Goal: Task Accomplishment & Management: Manage account settings

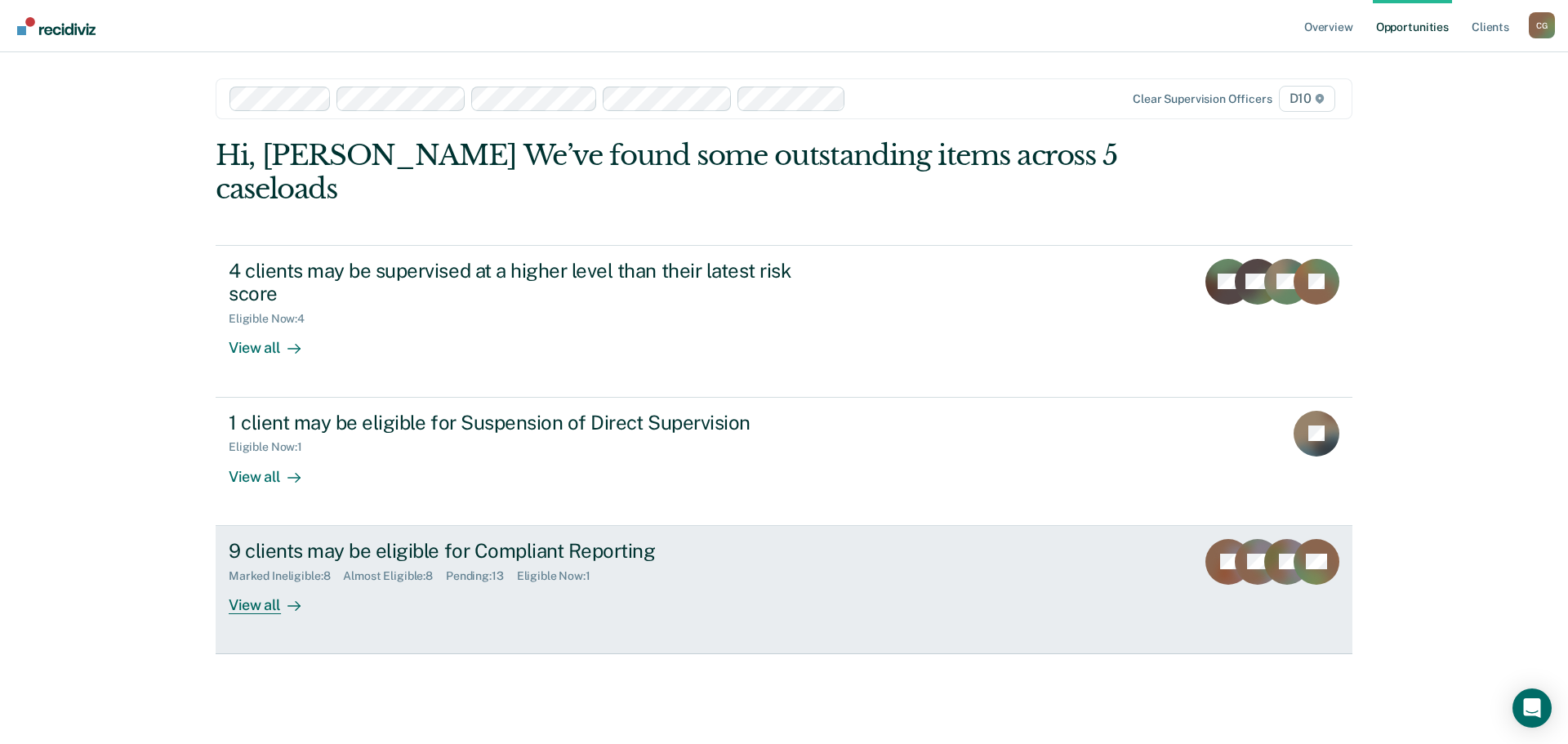
click at [279, 539] on div "9 clients may be eligible for Compliant Reporting" at bounding box center [515, 550] width 573 height 24
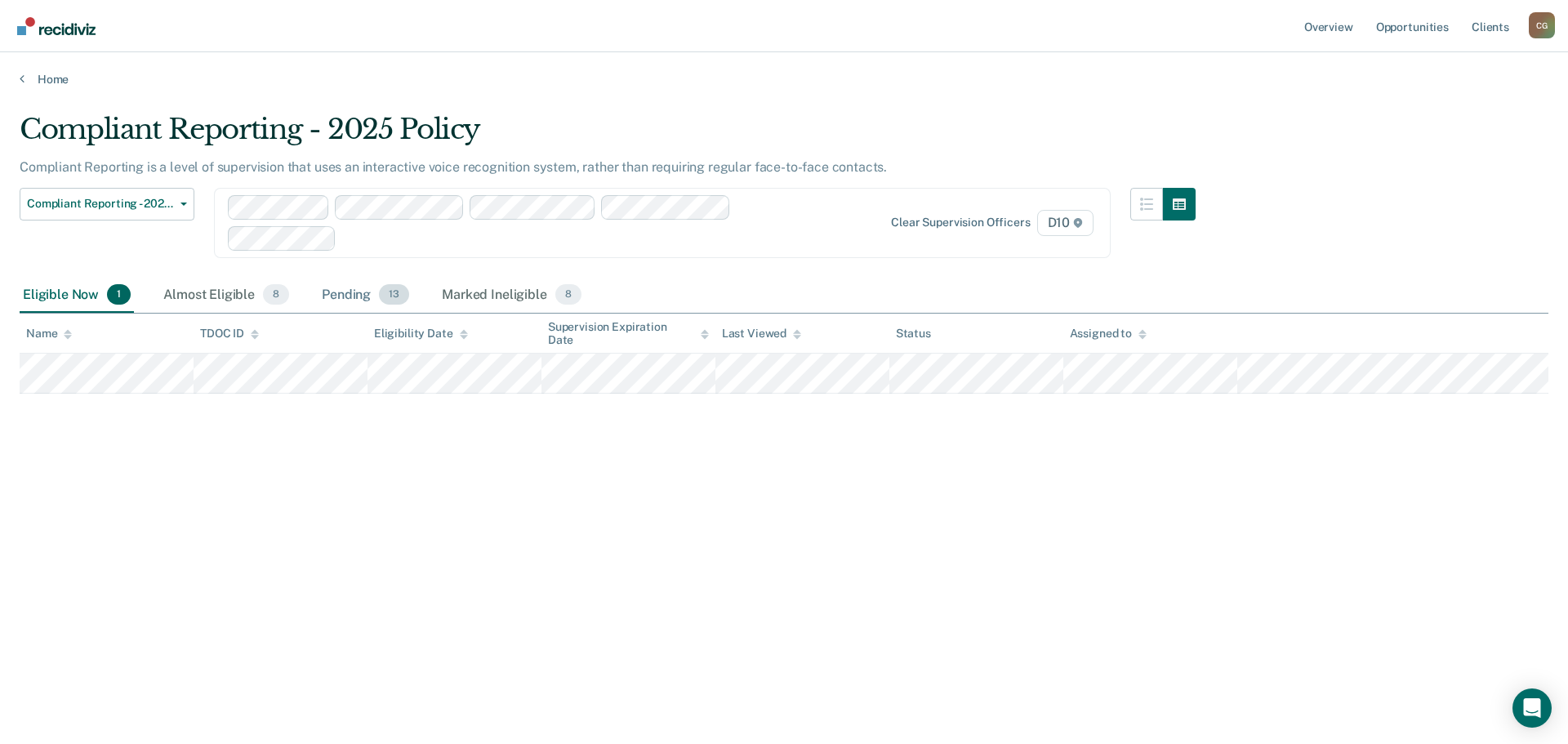
click at [356, 293] on div "Pending 13" at bounding box center [365, 295] width 93 height 36
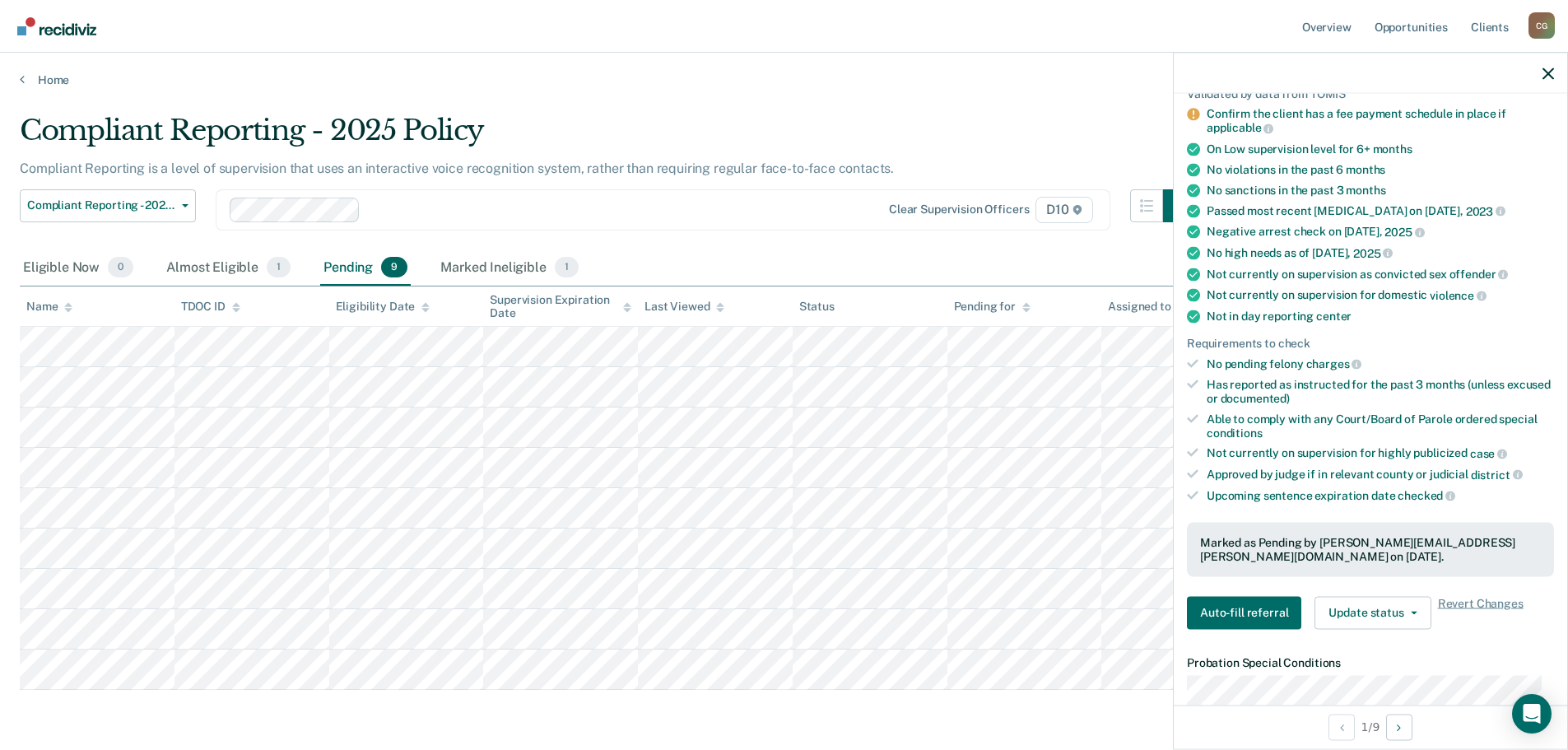
scroll to position [213, 0]
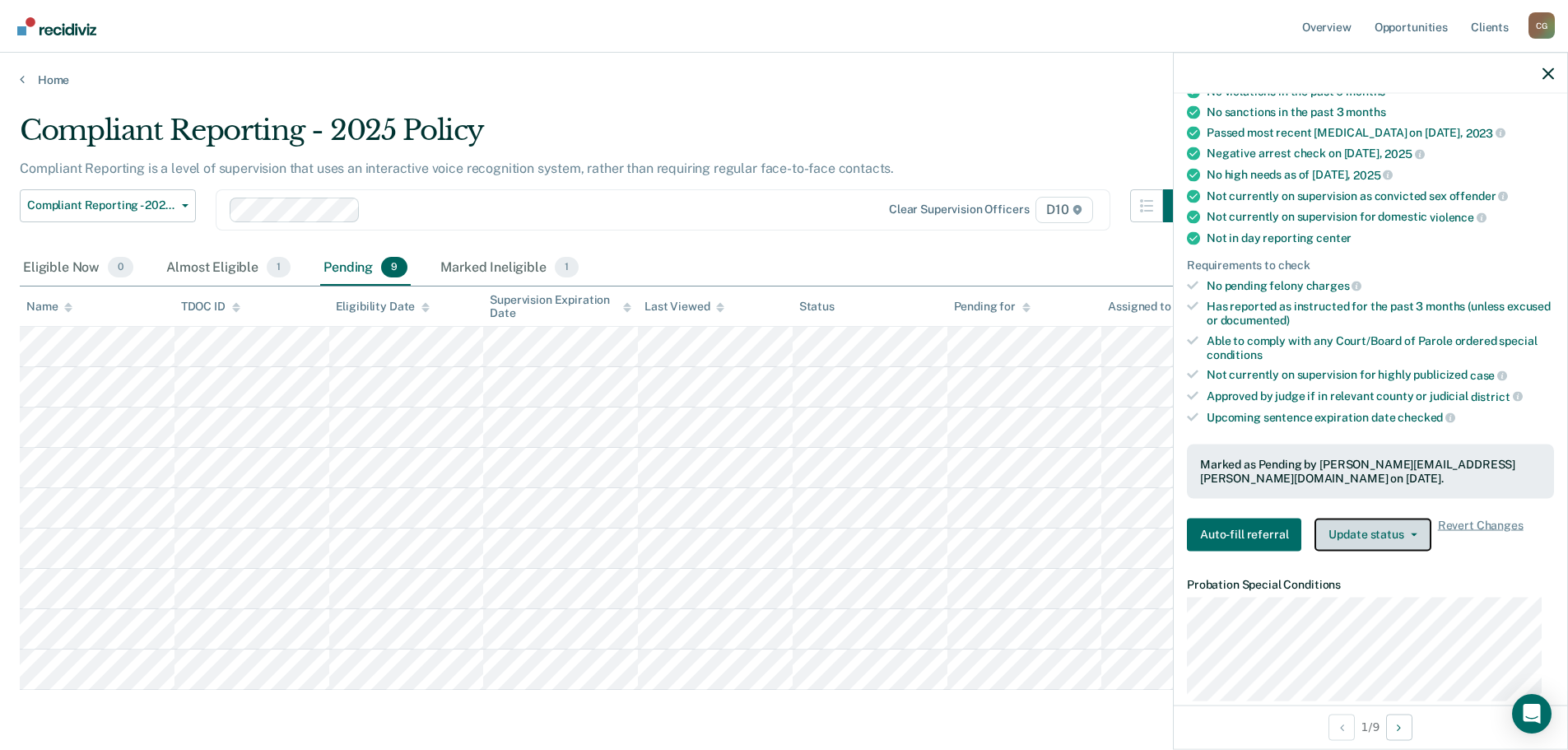
click at [1412, 522] on button "Update status" at bounding box center [1373, 534] width 117 height 33
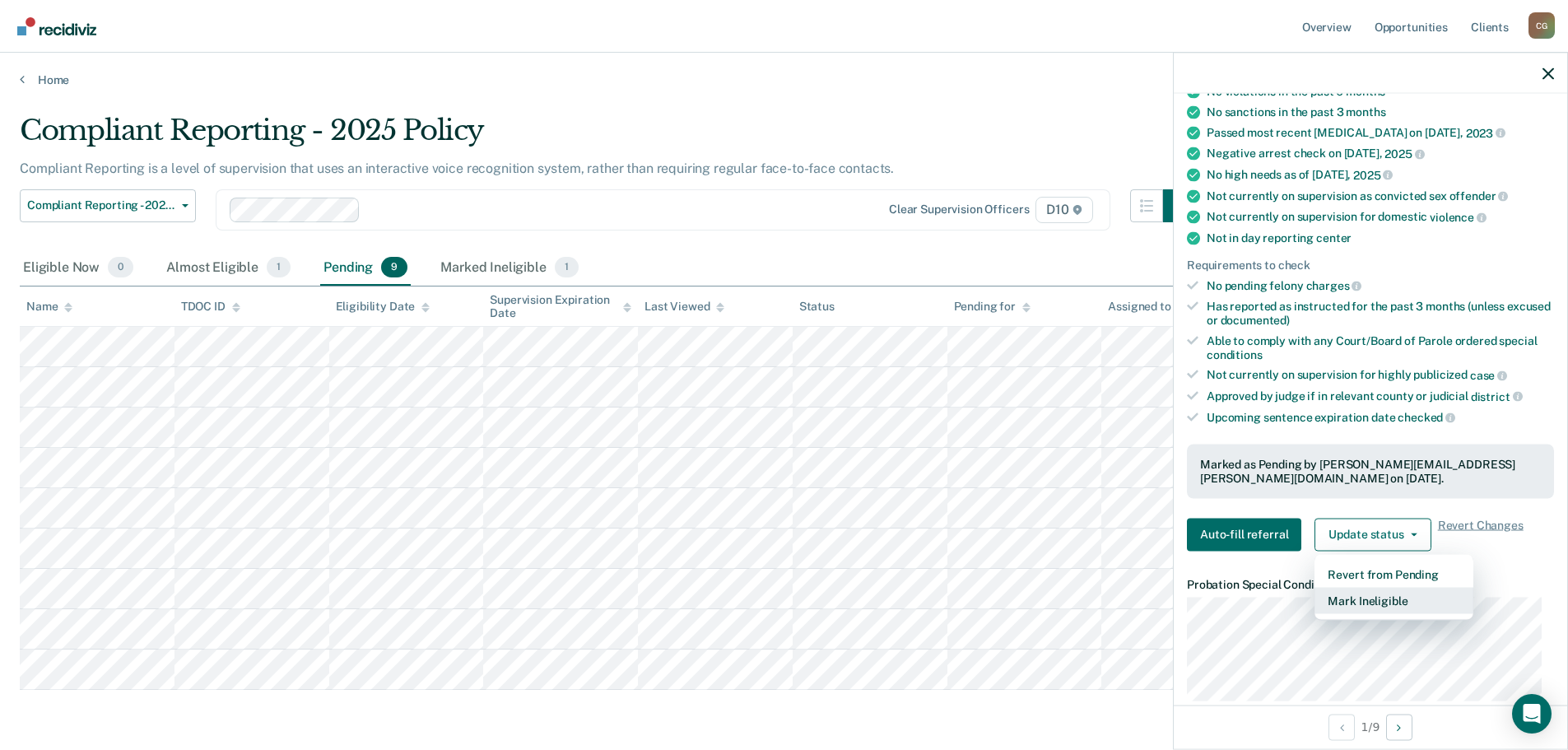
click at [1385, 587] on button "Mark Ineligible" at bounding box center [1394, 599] width 159 height 26
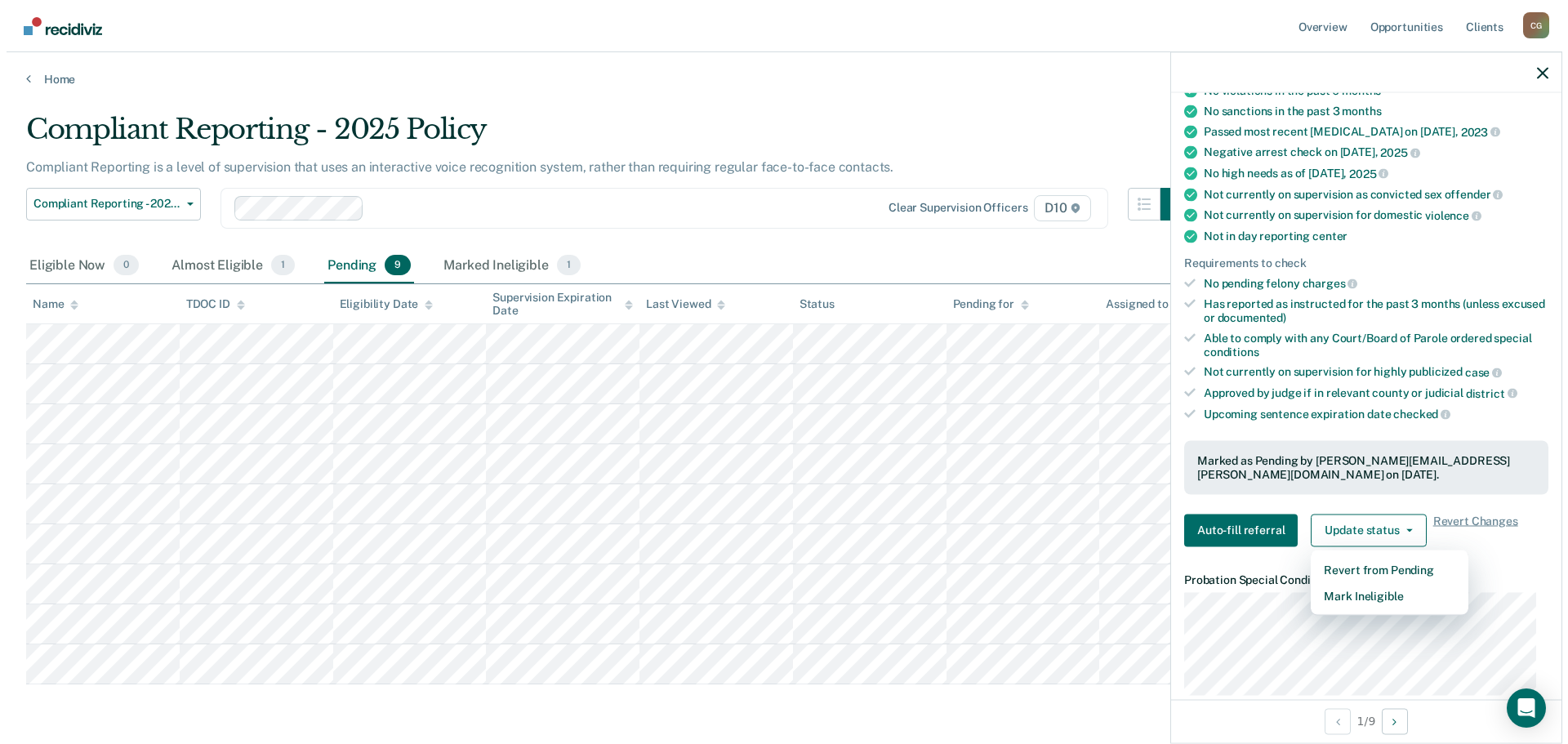
scroll to position [8, 0]
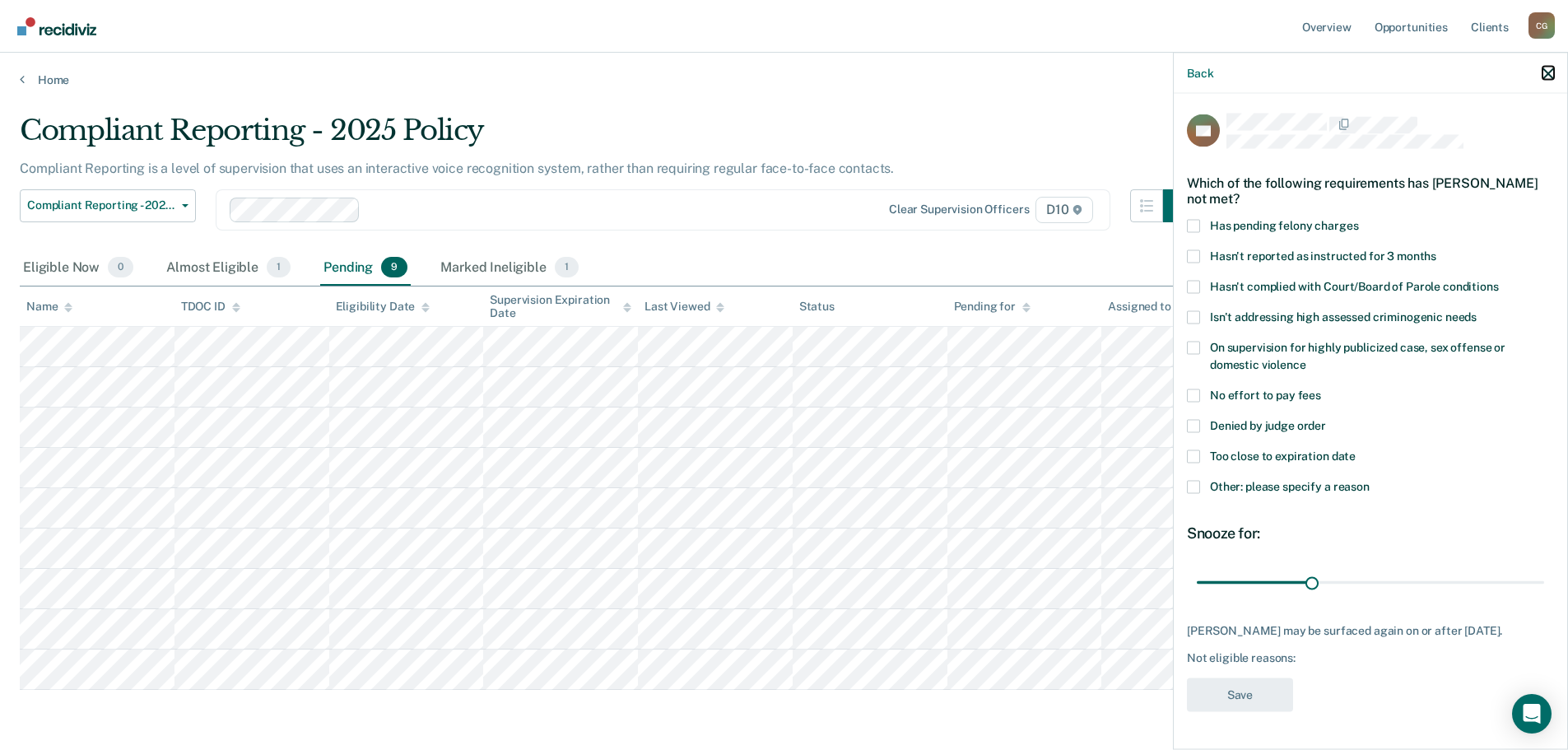
click at [1544, 73] on icon "button" at bounding box center [1548, 74] width 12 height 12
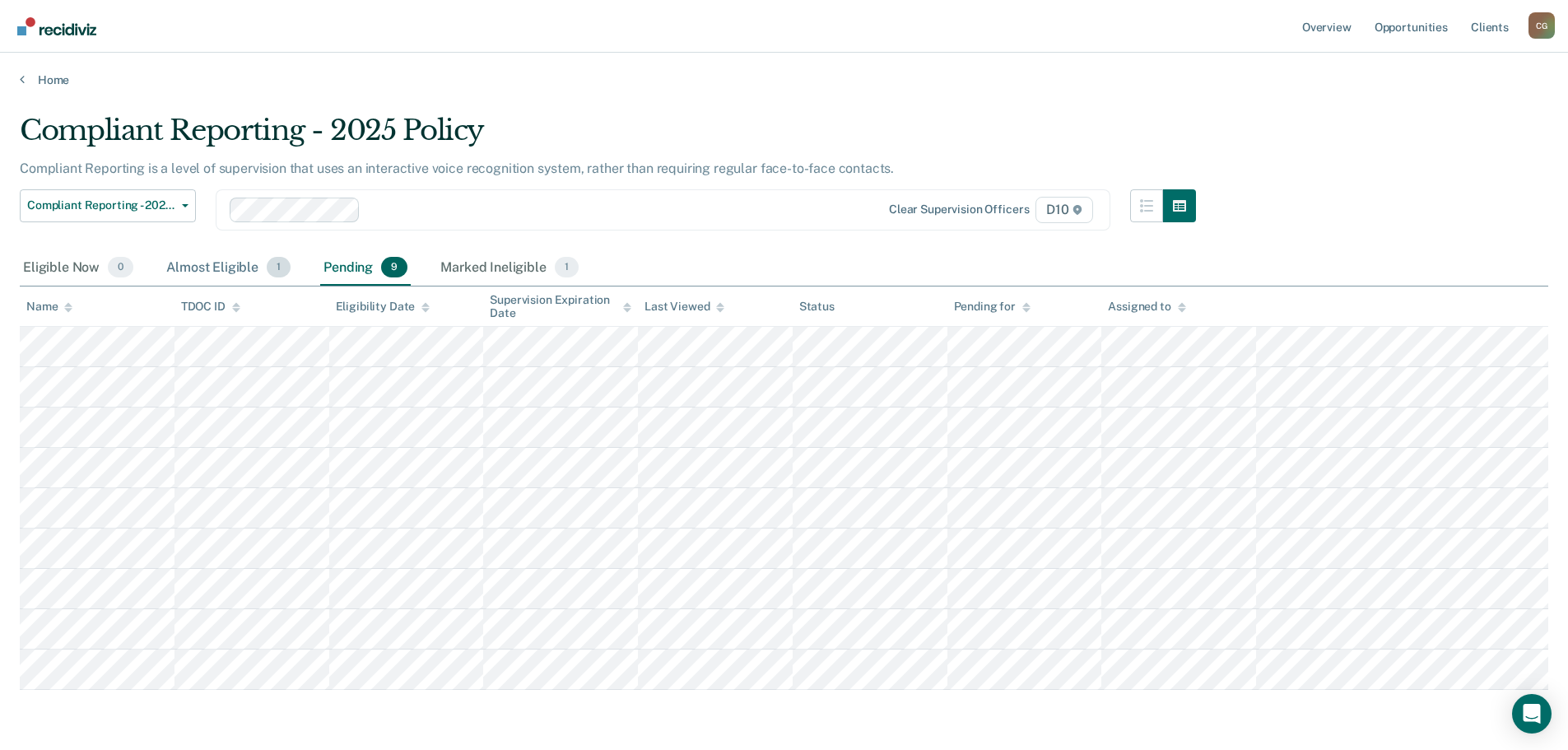
click at [240, 268] on div "Almost Eligible 1" at bounding box center [228, 268] width 131 height 36
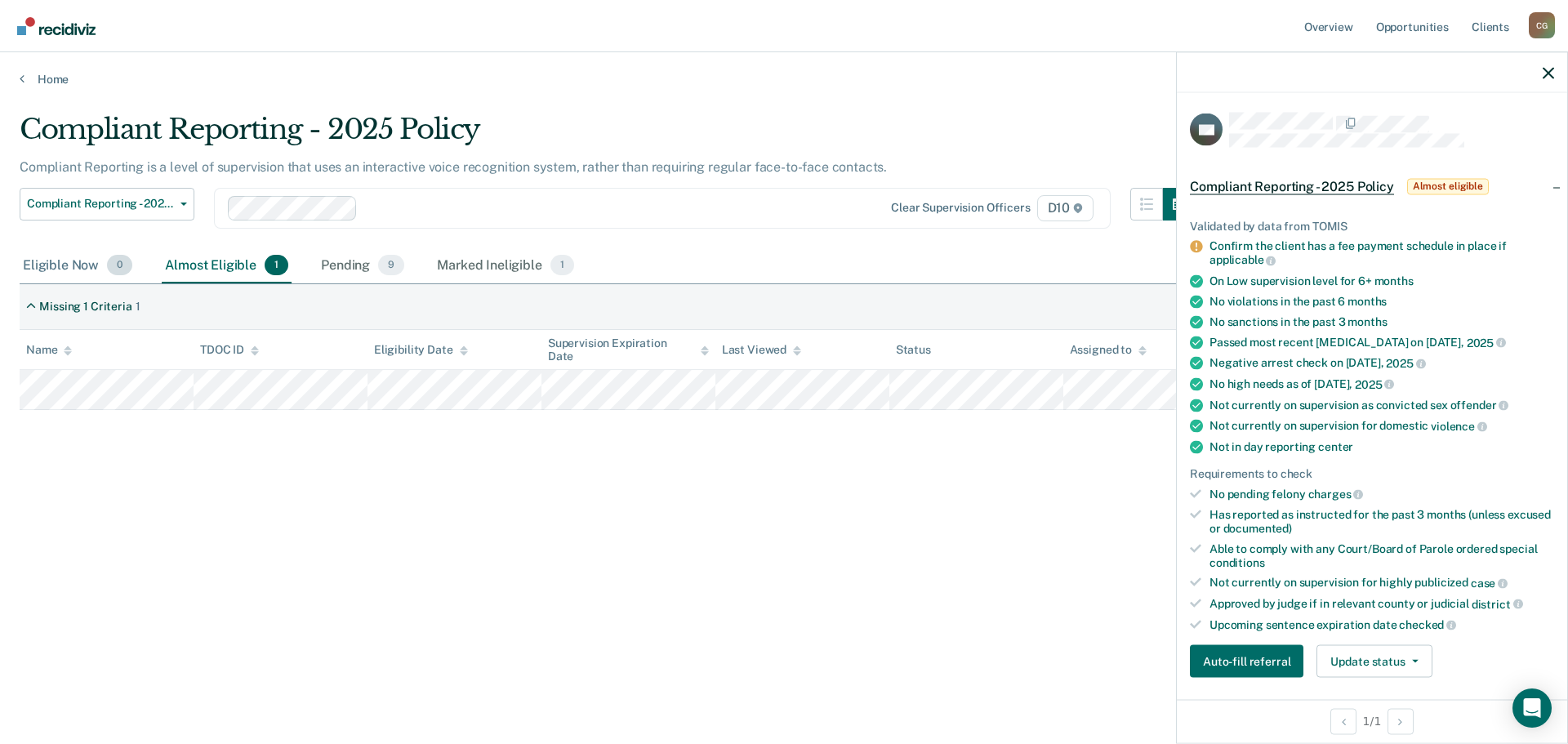
click at [67, 269] on div "Eligible Now 0" at bounding box center [77, 266] width 116 height 36
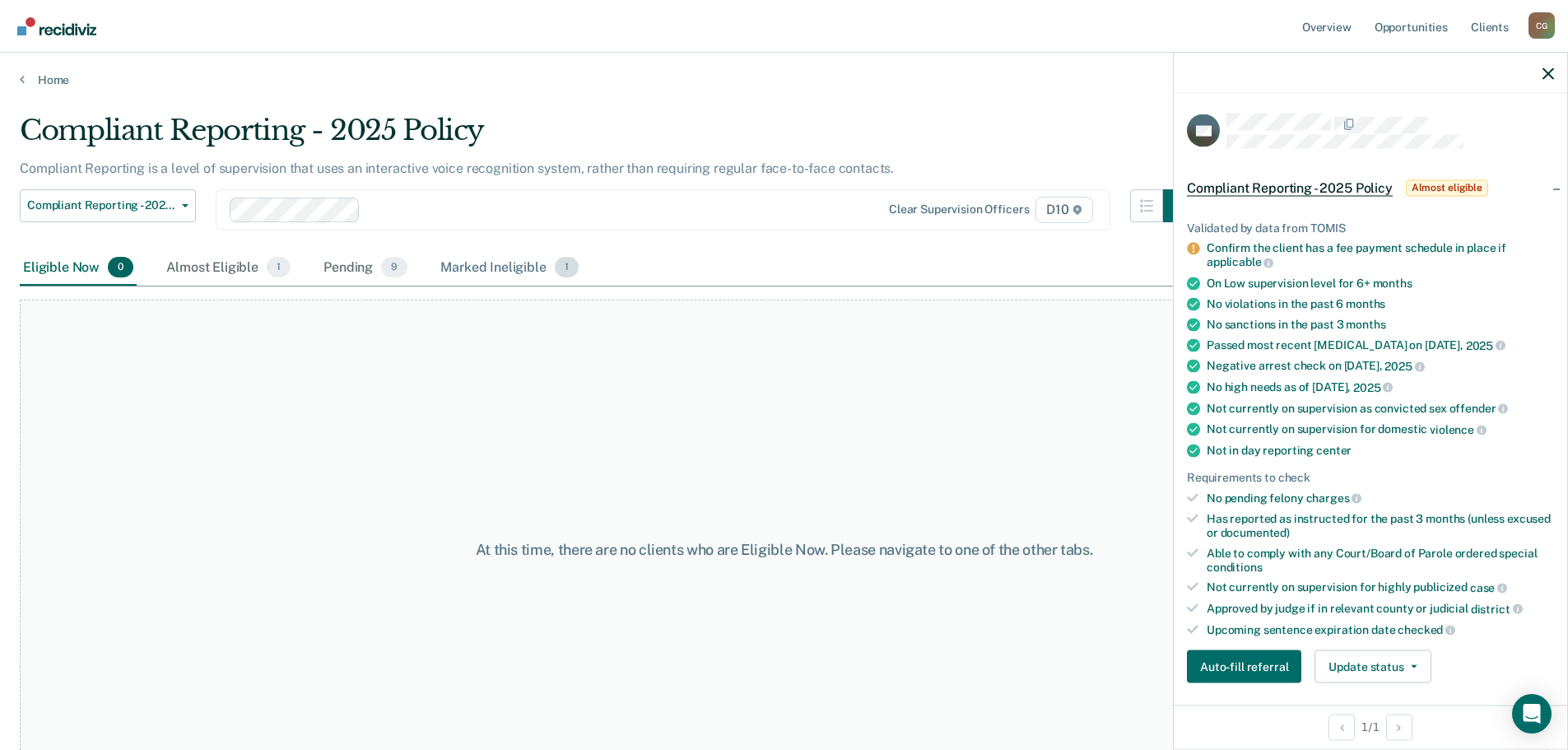
click at [500, 274] on div "Marked Ineligible 1" at bounding box center [509, 268] width 145 height 36
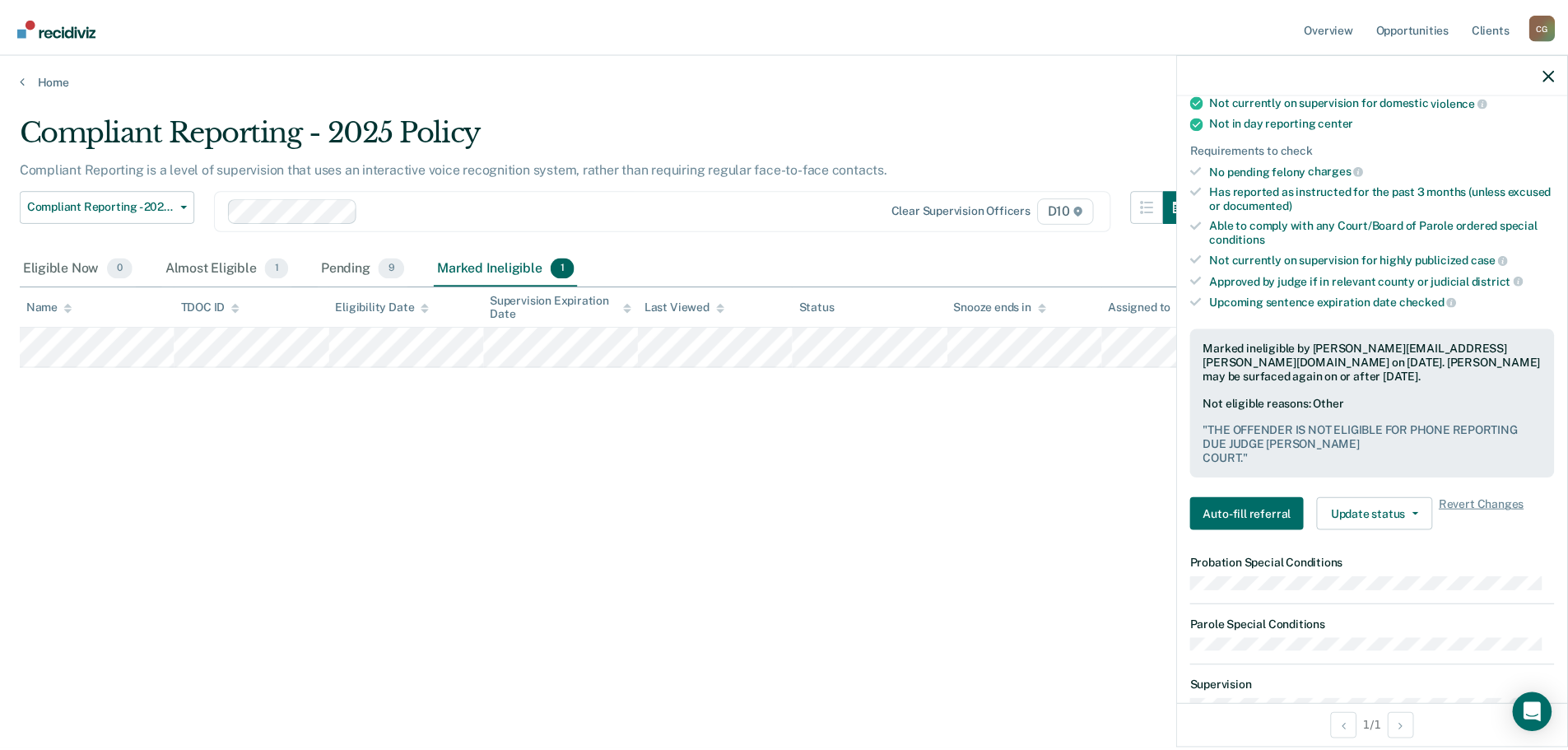
scroll to position [329, 0]
click at [1557, 75] on icon "button" at bounding box center [1560, 74] width 12 height 12
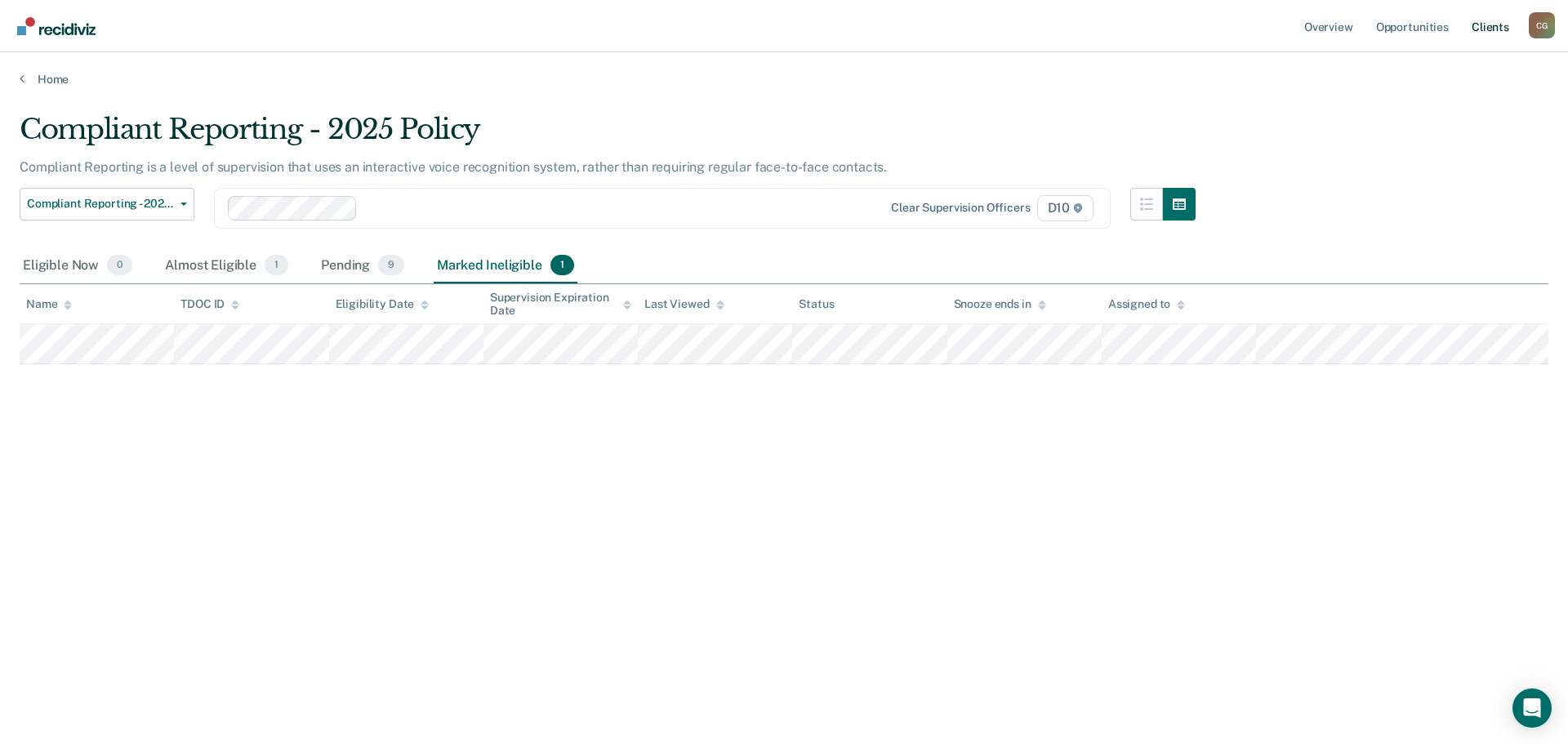
click at [1492, 26] on link "Client s" at bounding box center [1491, 26] width 44 height 52
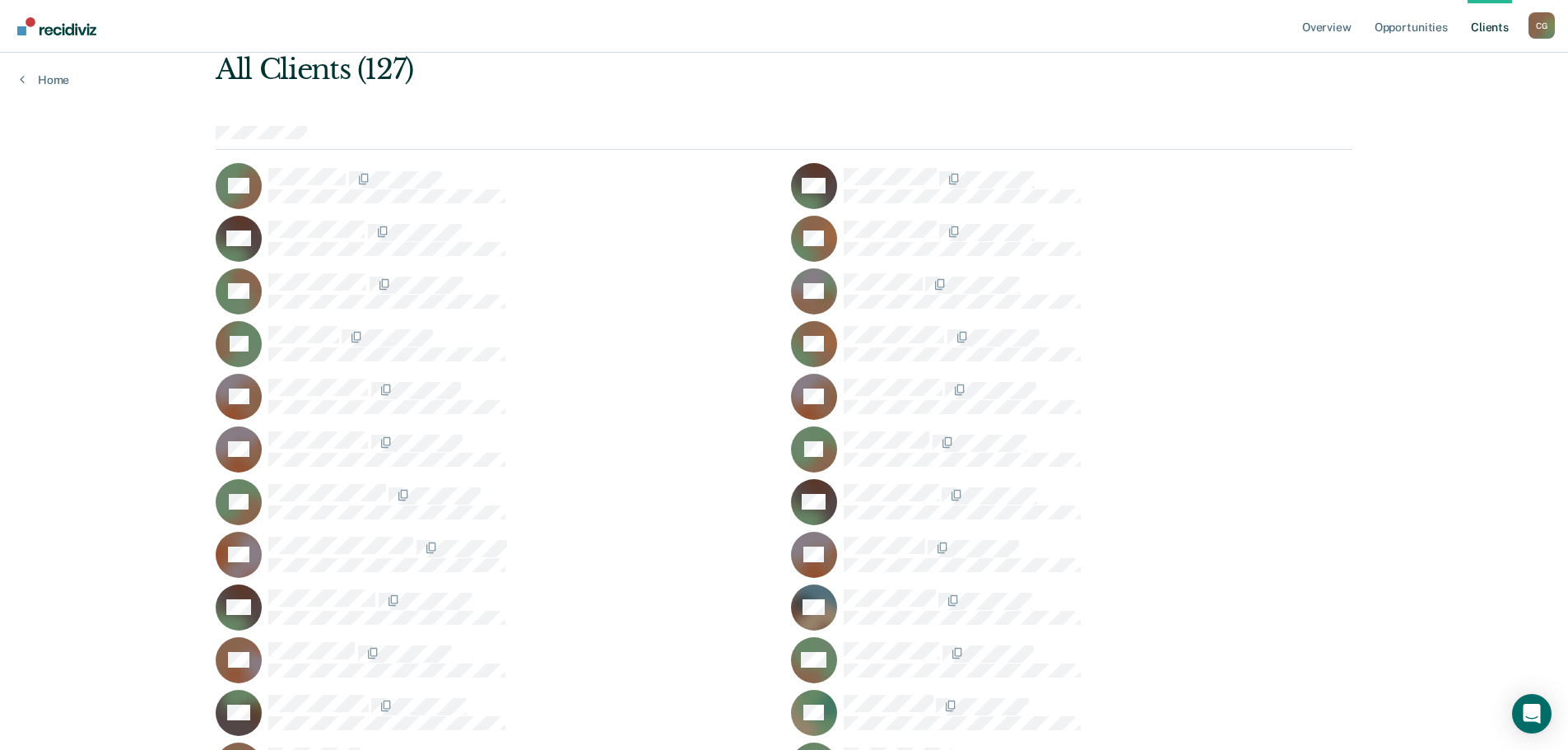
scroll to position [83, 0]
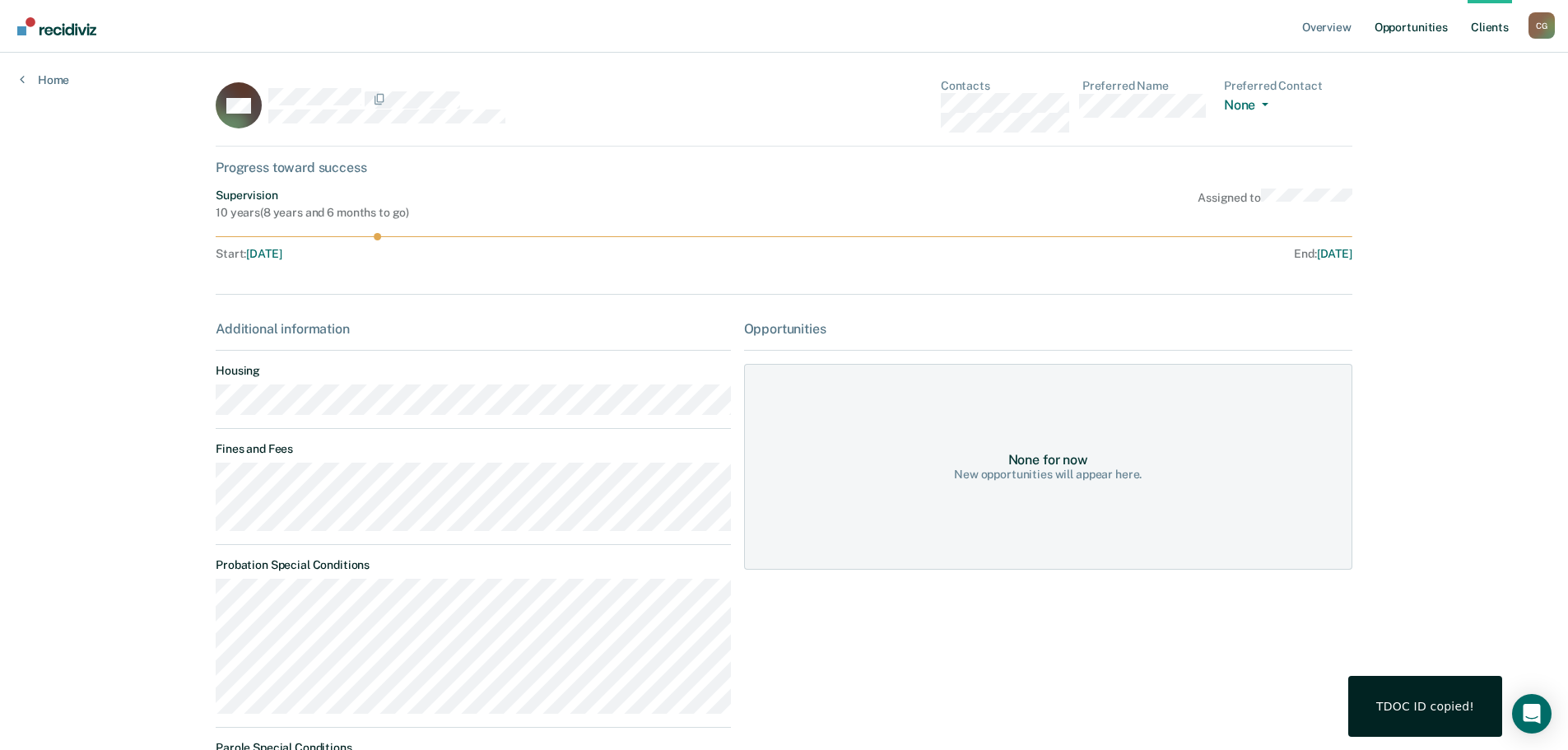
click at [1404, 30] on link "Opportunities" at bounding box center [1411, 26] width 80 height 52
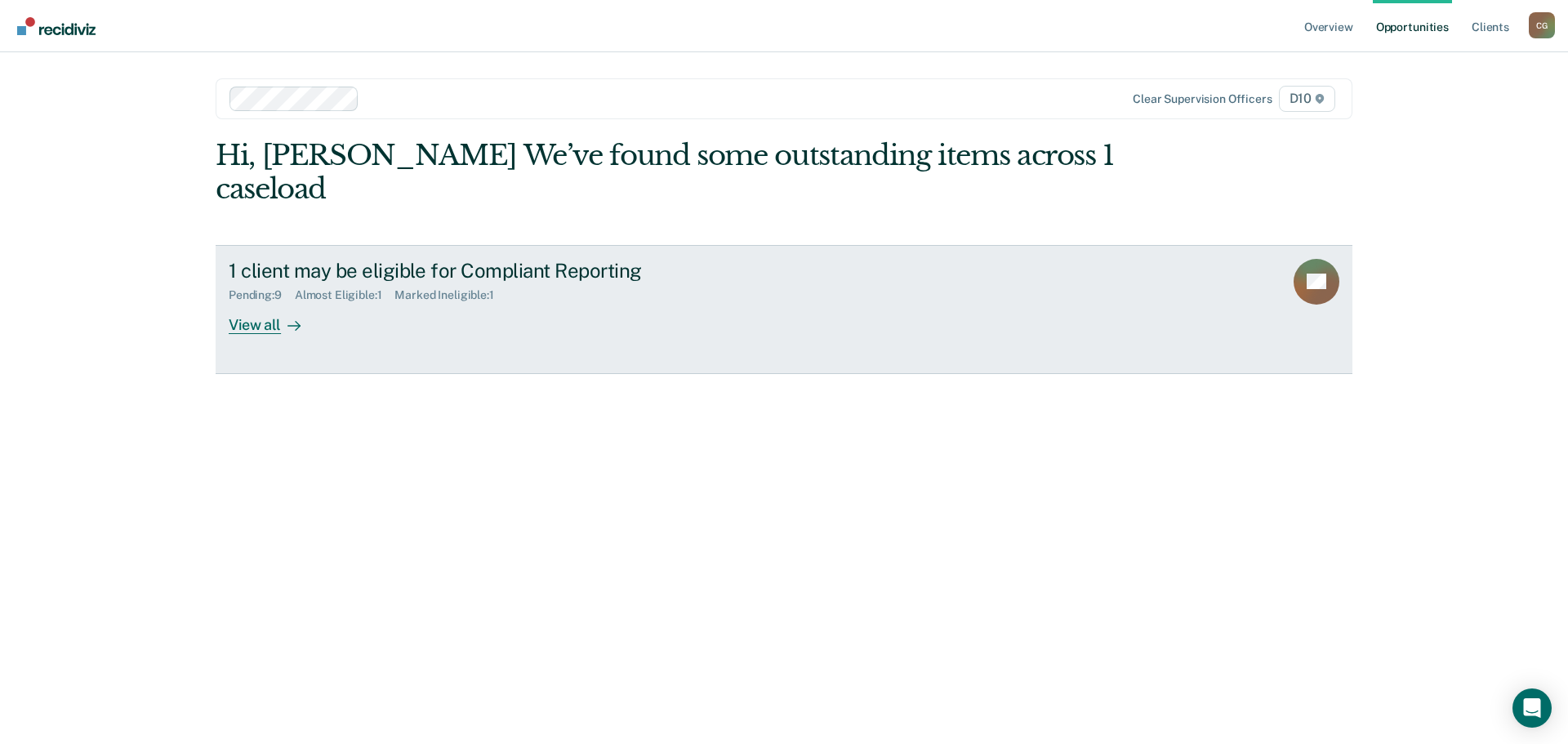
click at [262, 303] on div "View all" at bounding box center [274, 318] width 92 height 32
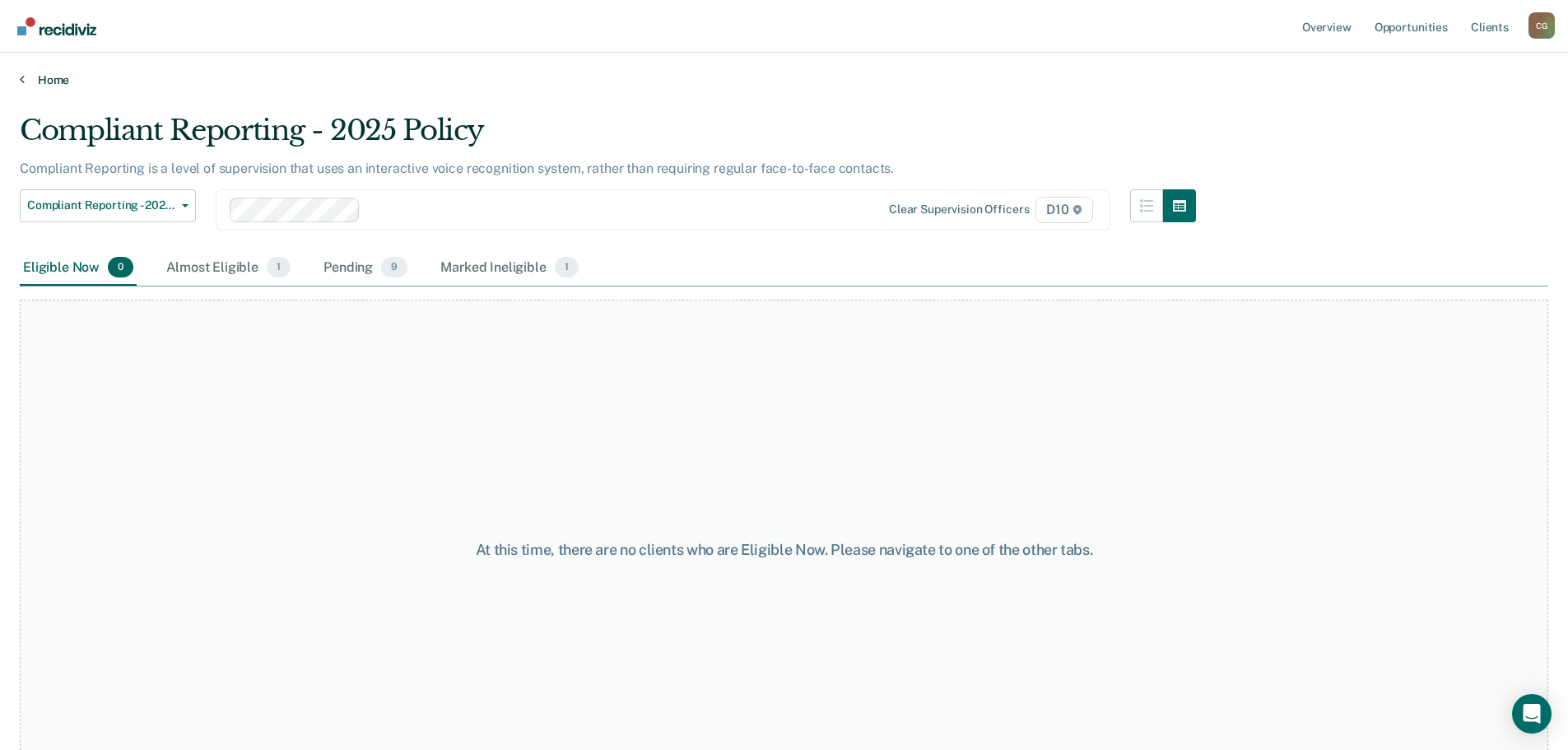
click at [20, 82] on icon at bounding box center [21, 80] width 5 height 14
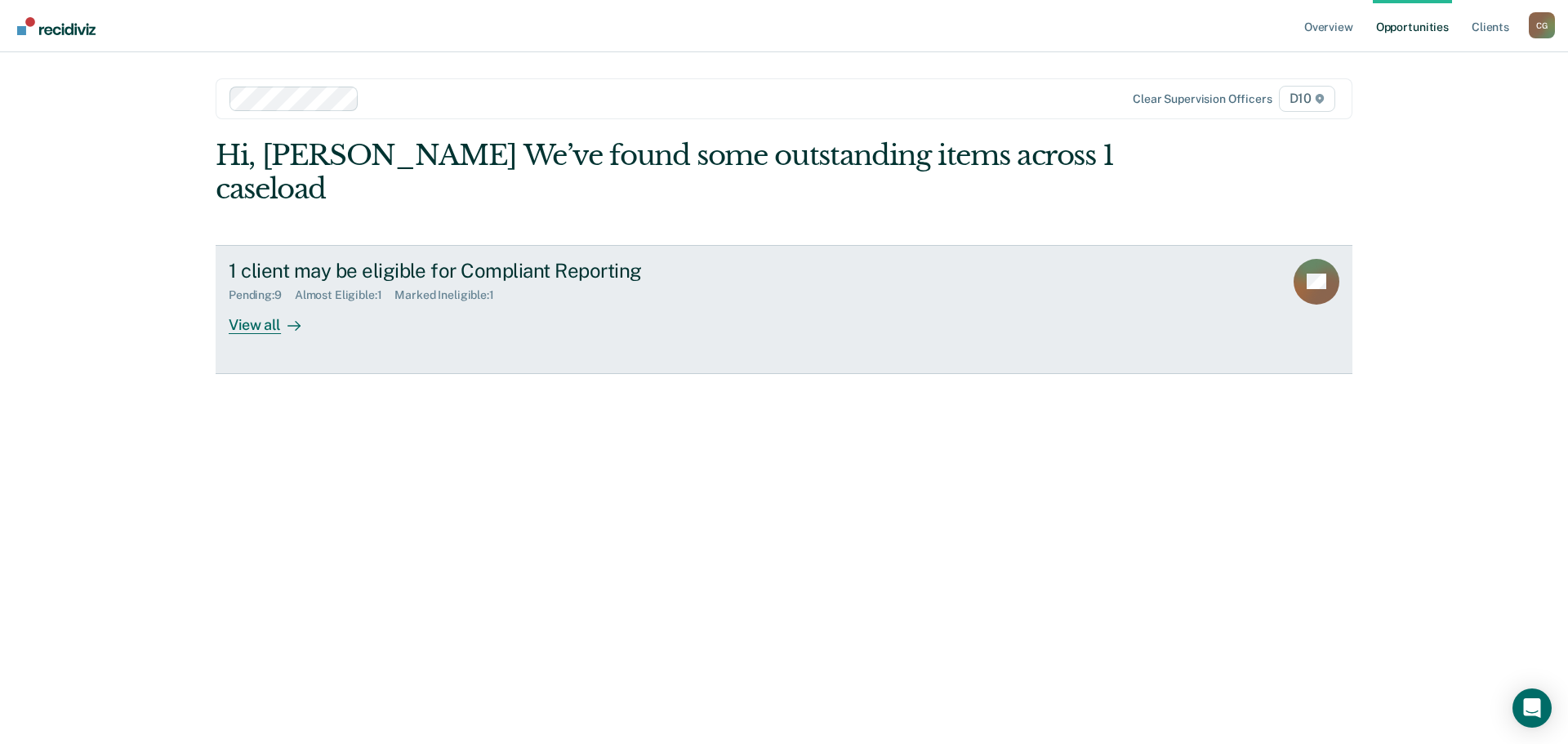
click at [270, 303] on div "View all" at bounding box center [274, 318] width 92 height 32
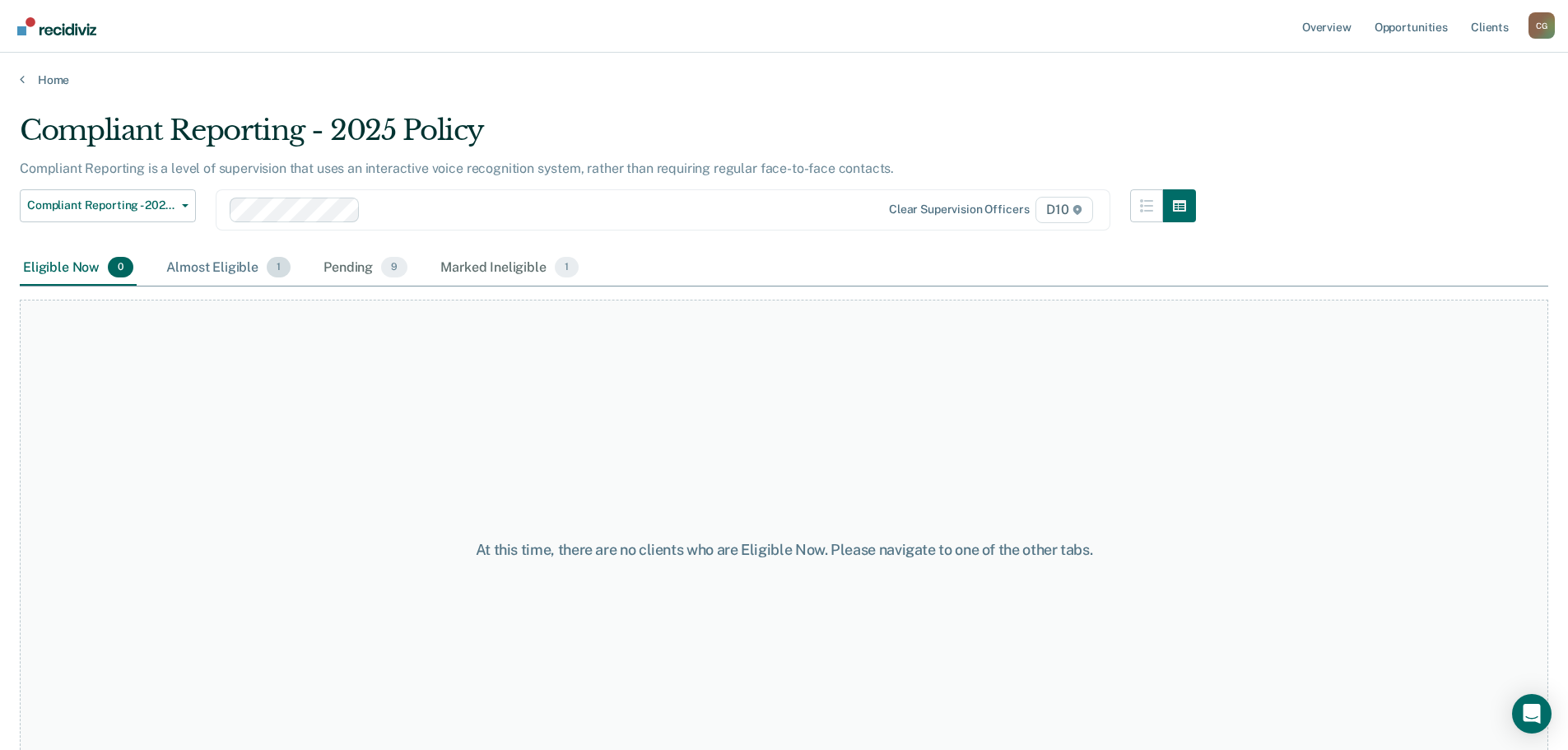
click at [218, 262] on div "Almost Eligible 1" at bounding box center [228, 268] width 131 height 36
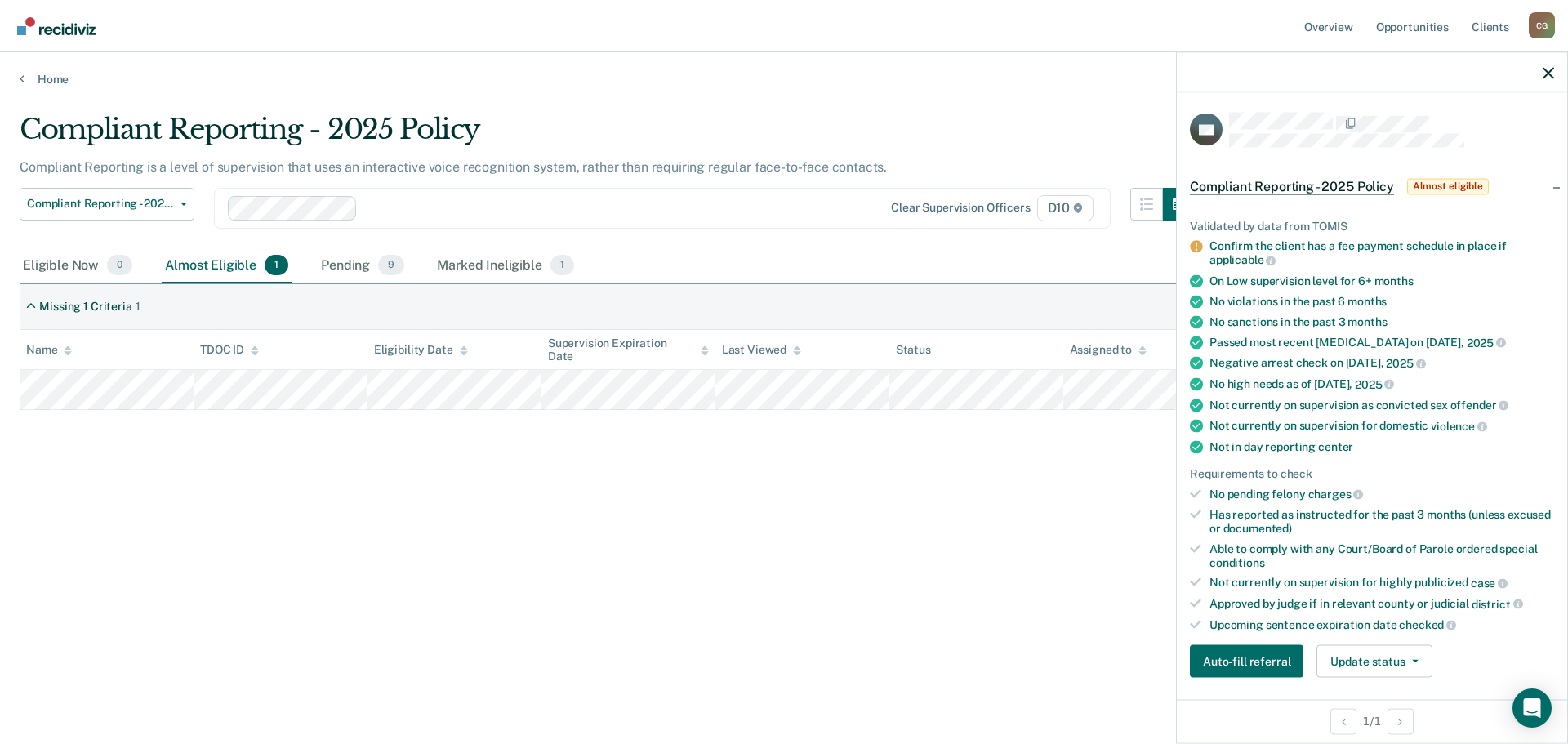
click at [986, 469] on div "Compliant Reporting - 2025 Policy Compliant Reporting is a level of supervision…" at bounding box center [784, 367] width 1529 height 509
click at [1553, 78] on icon "button" at bounding box center [1549, 73] width 12 height 12
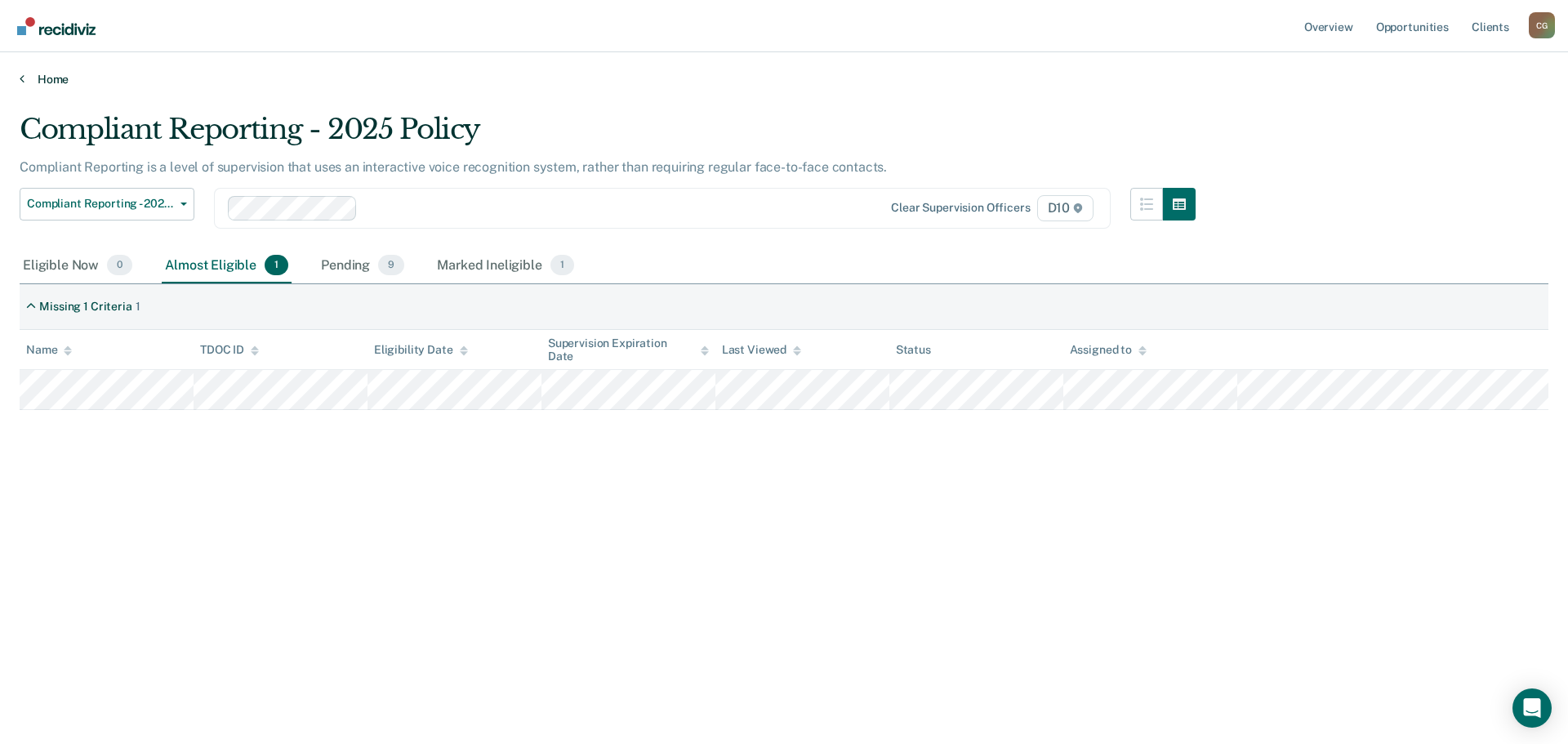
click at [38, 72] on link "Home" at bounding box center [784, 79] width 1529 height 14
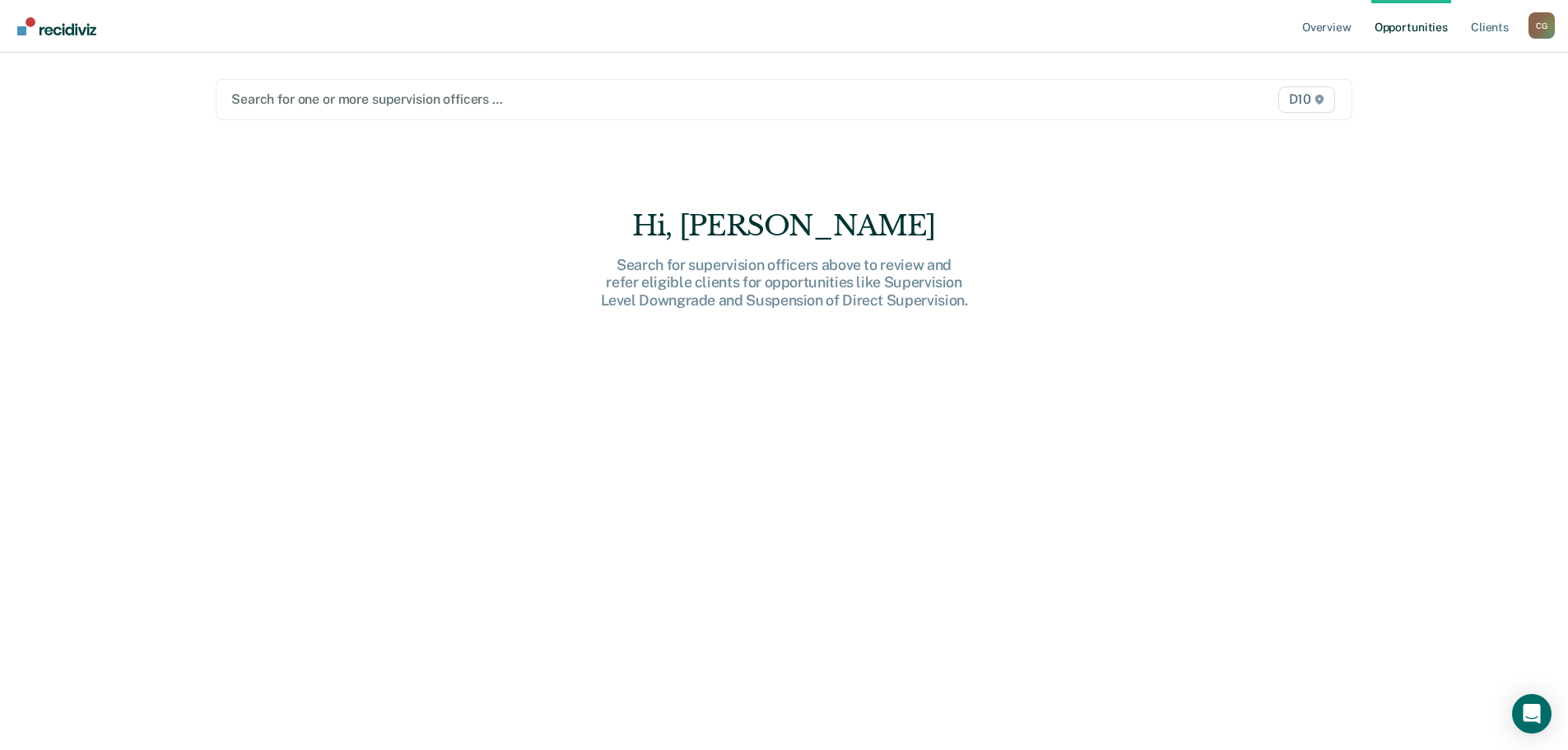
drag, startPoint x: 330, startPoint y: 97, endPoint x: 773, endPoint y: 426, distance: 551.8
click at [773, 426] on div "Hi, [PERSON_NAME] Search for supervision officers above to review and refer eli…" at bounding box center [784, 492] width 1137 height 565
click at [1335, 29] on link "Overview" at bounding box center [1327, 26] width 56 height 52
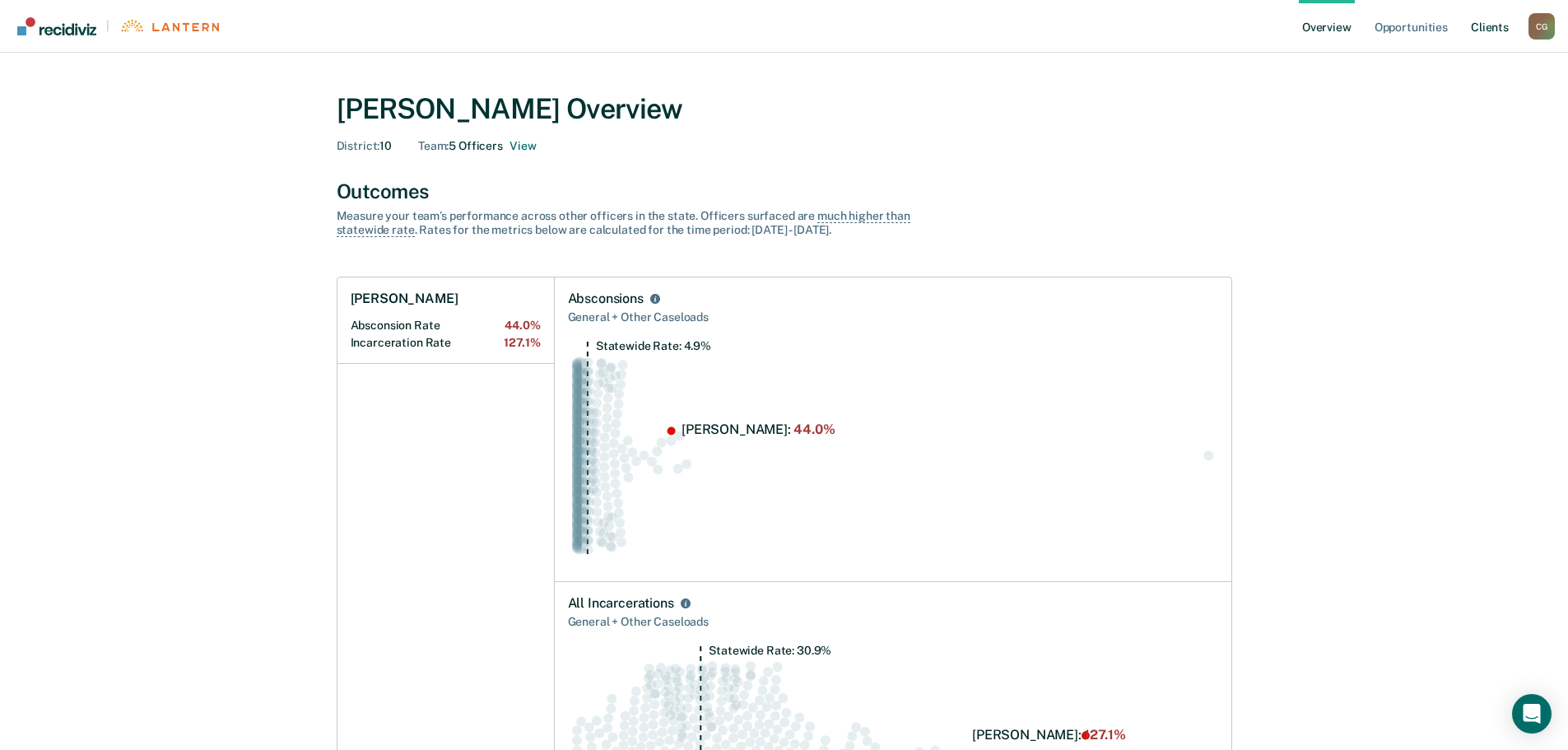
click at [1494, 28] on link "Client s" at bounding box center [1489, 26] width 45 height 52
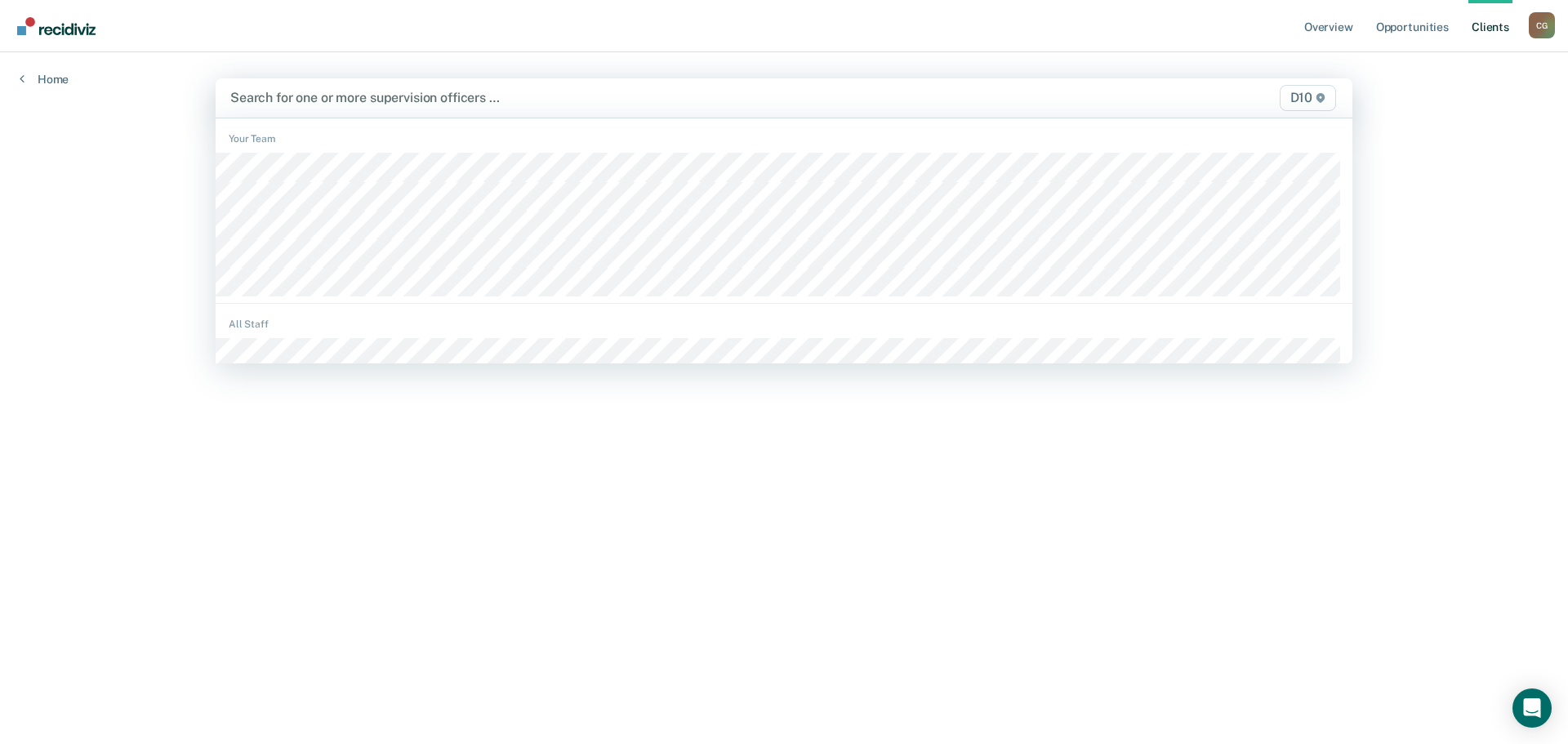
click at [654, 104] on div at bounding box center [618, 97] width 775 height 18
drag, startPoint x: 653, startPoint y: 104, endPoint x: 518, endPoint y: 90, distance: 135.7
click at [518, 90] on div at bounding box center [618, 97] width 775 height 18
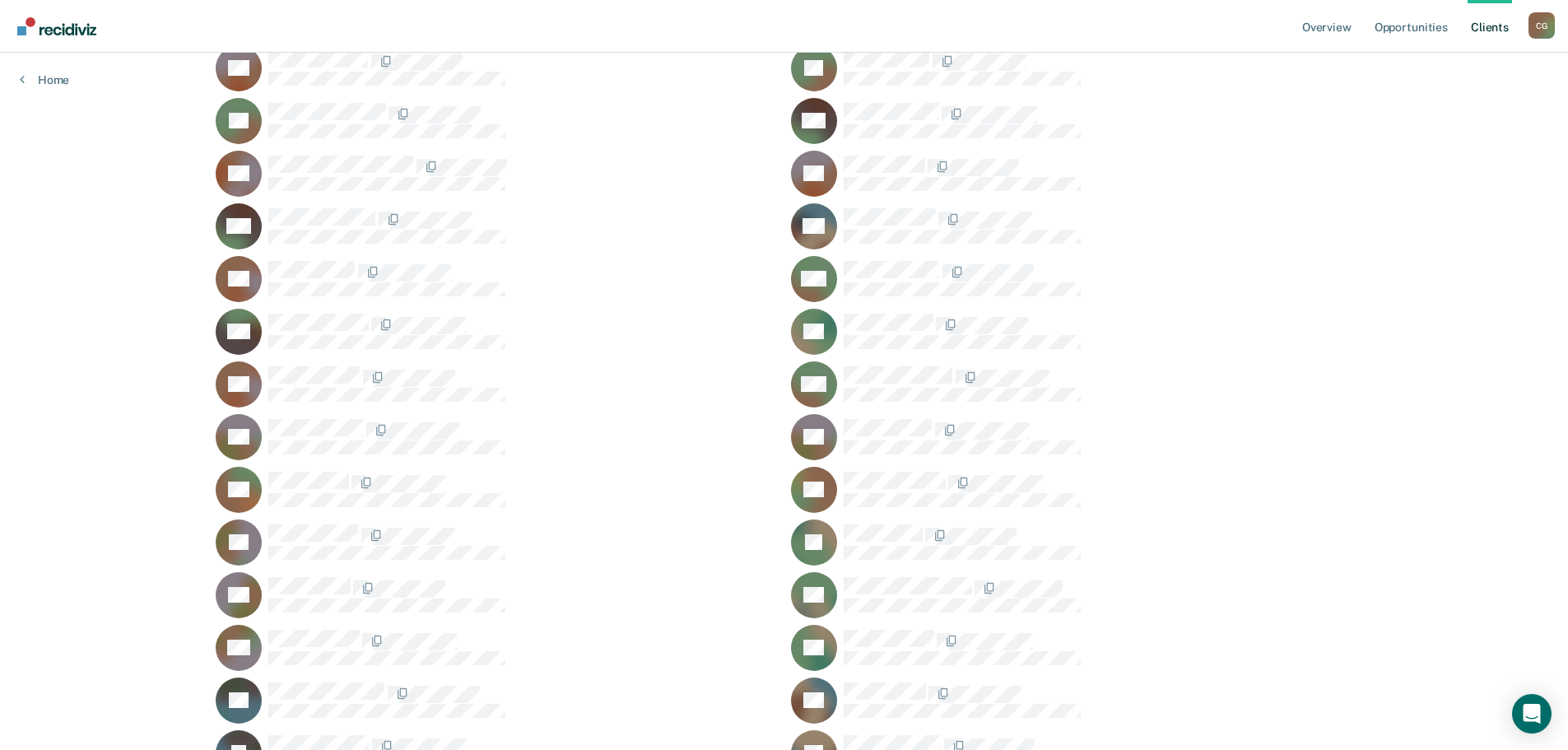
scroll to position [494, 0]
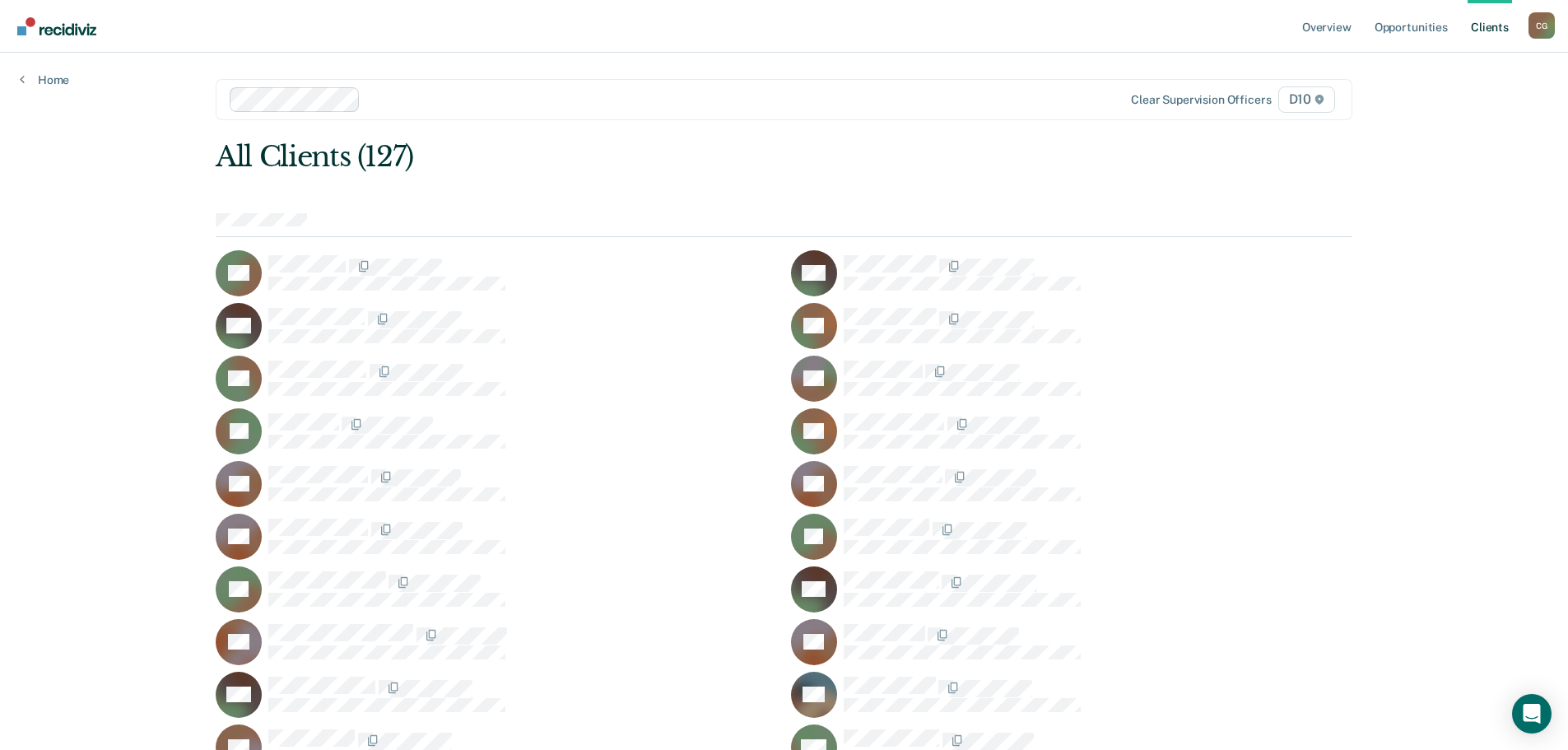
click at [1496, 30] on link "Client s" at bounding box center [1489, 26] width 45 height 52
click at [1316, 24] on link "Overview" at bounding box center [1327, 26] width 56 height 52
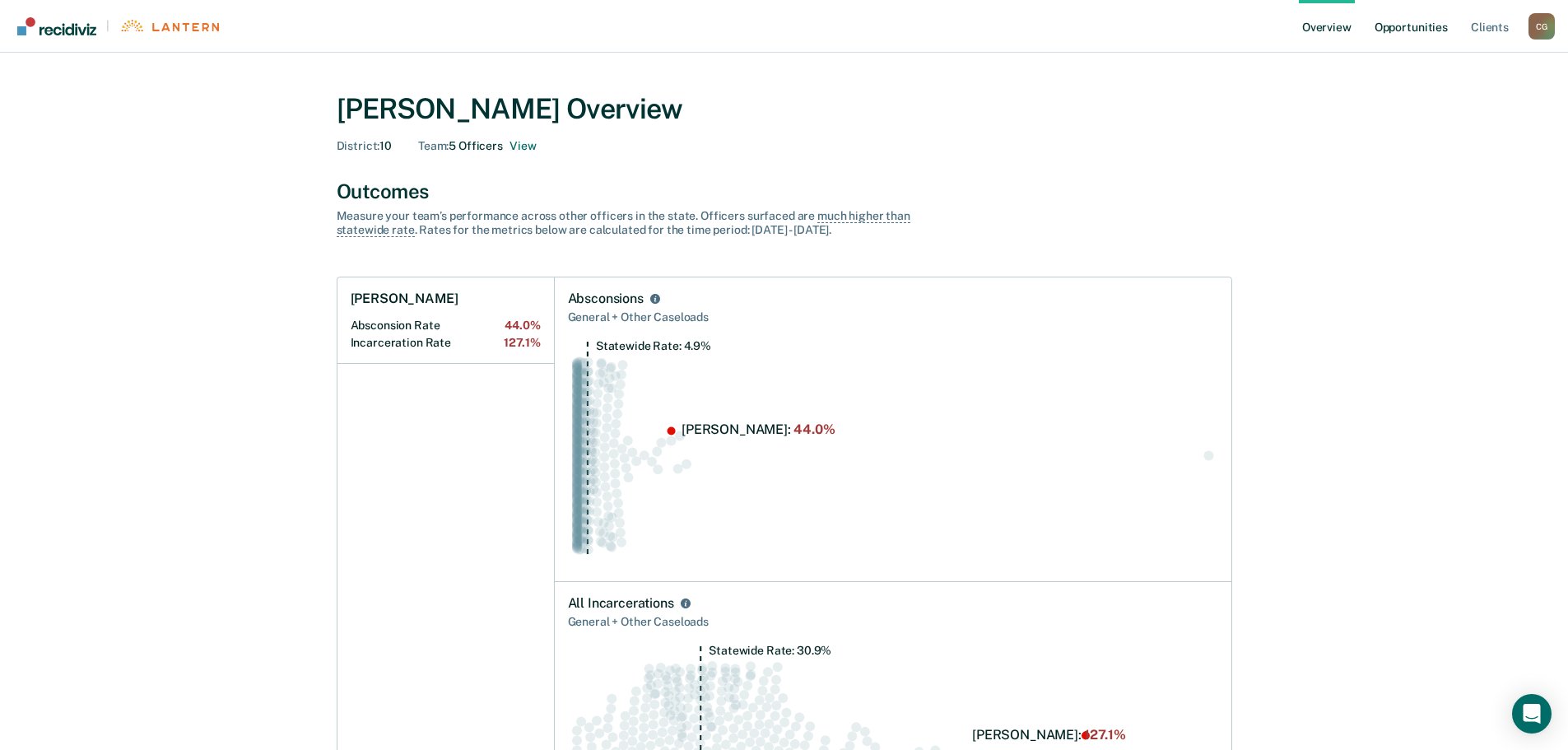
click at [1411, 24] on link "Opportunities" at bounding box center [1411, 26] width 80 height 52
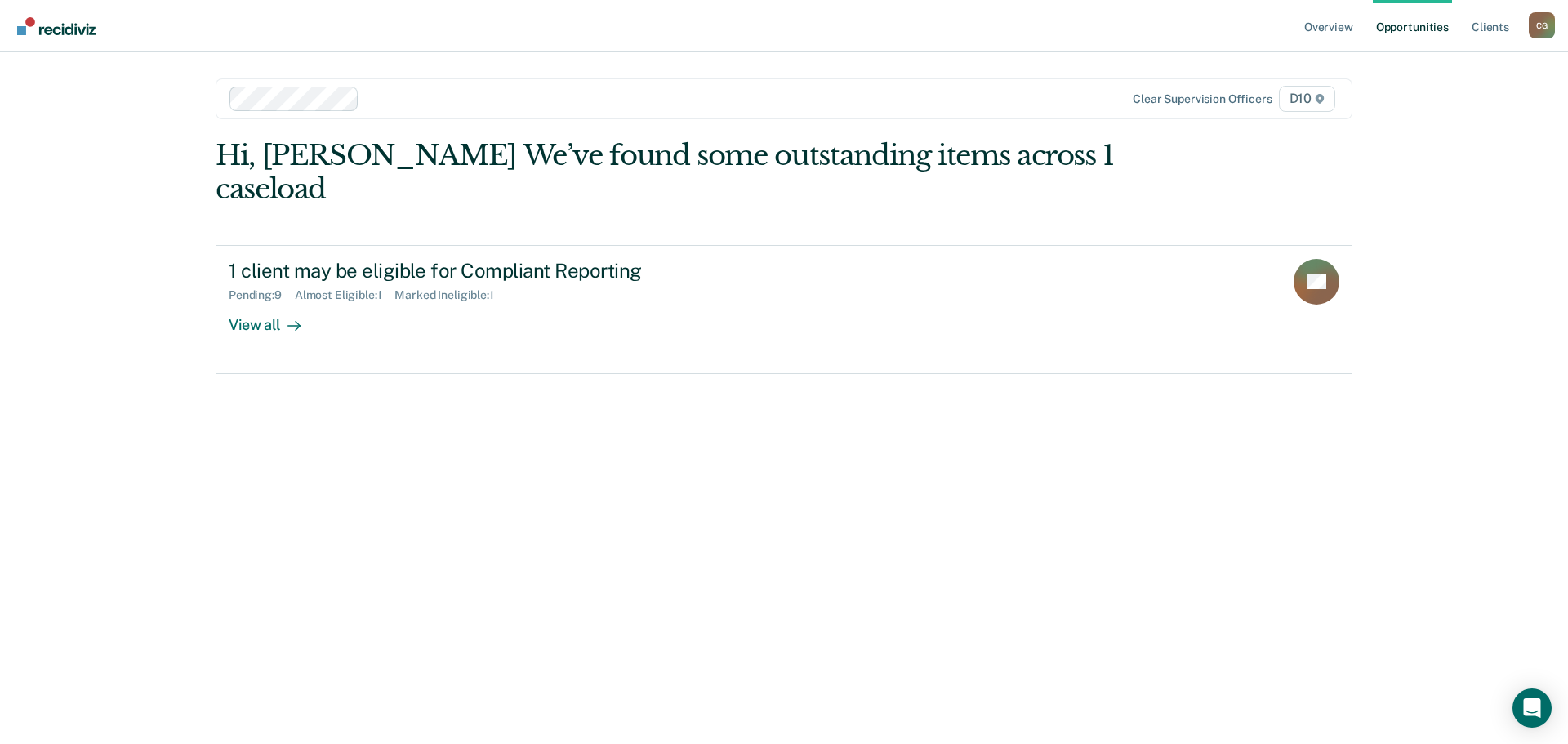
click at [416, 93] on div at bounding box center [685, 97] width 638 height 18
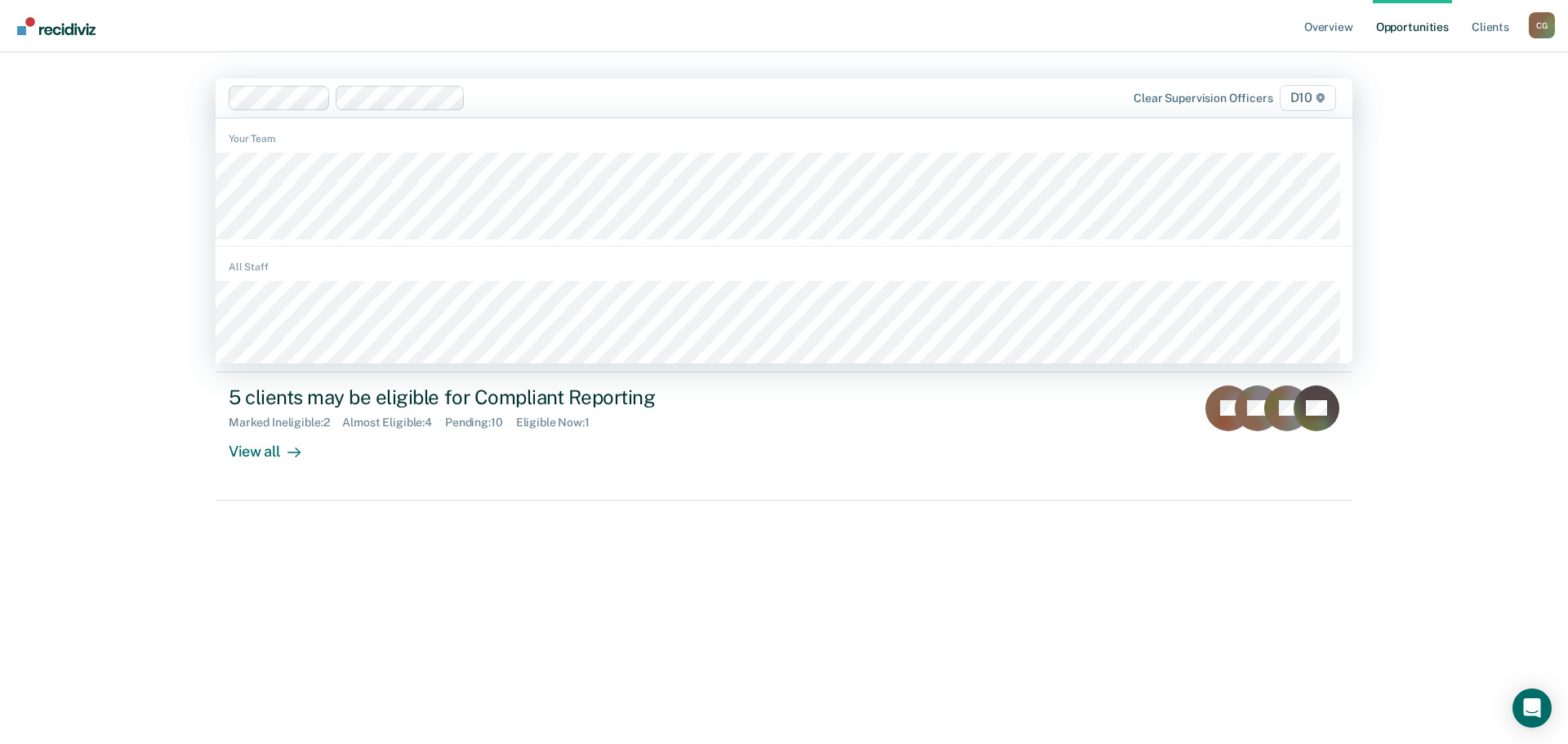
click at [514, 100] on div at bounding box center [738, 97] width 533 height 18
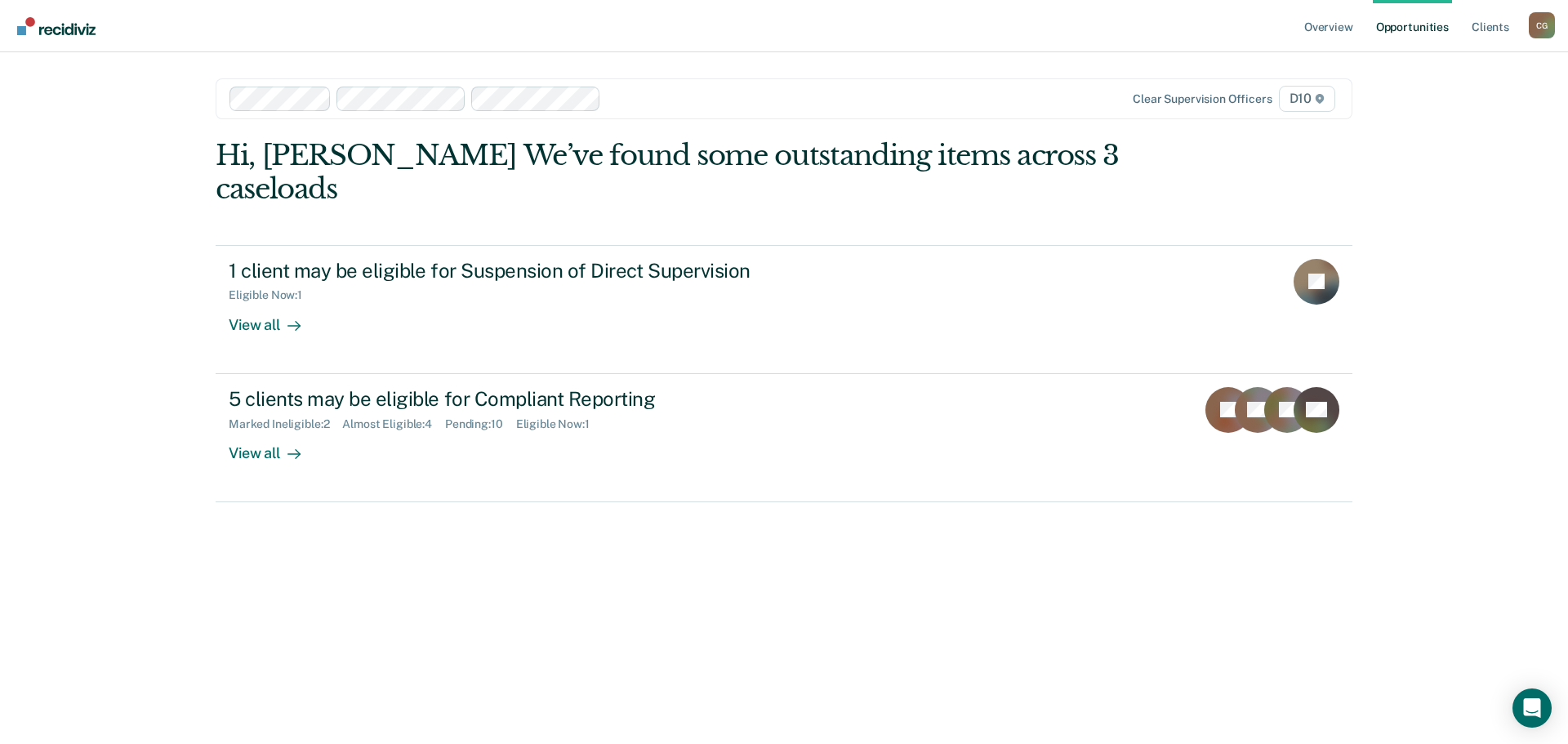
click at [635, 100] on div at bounding box center [806, 97] width 396 height 18
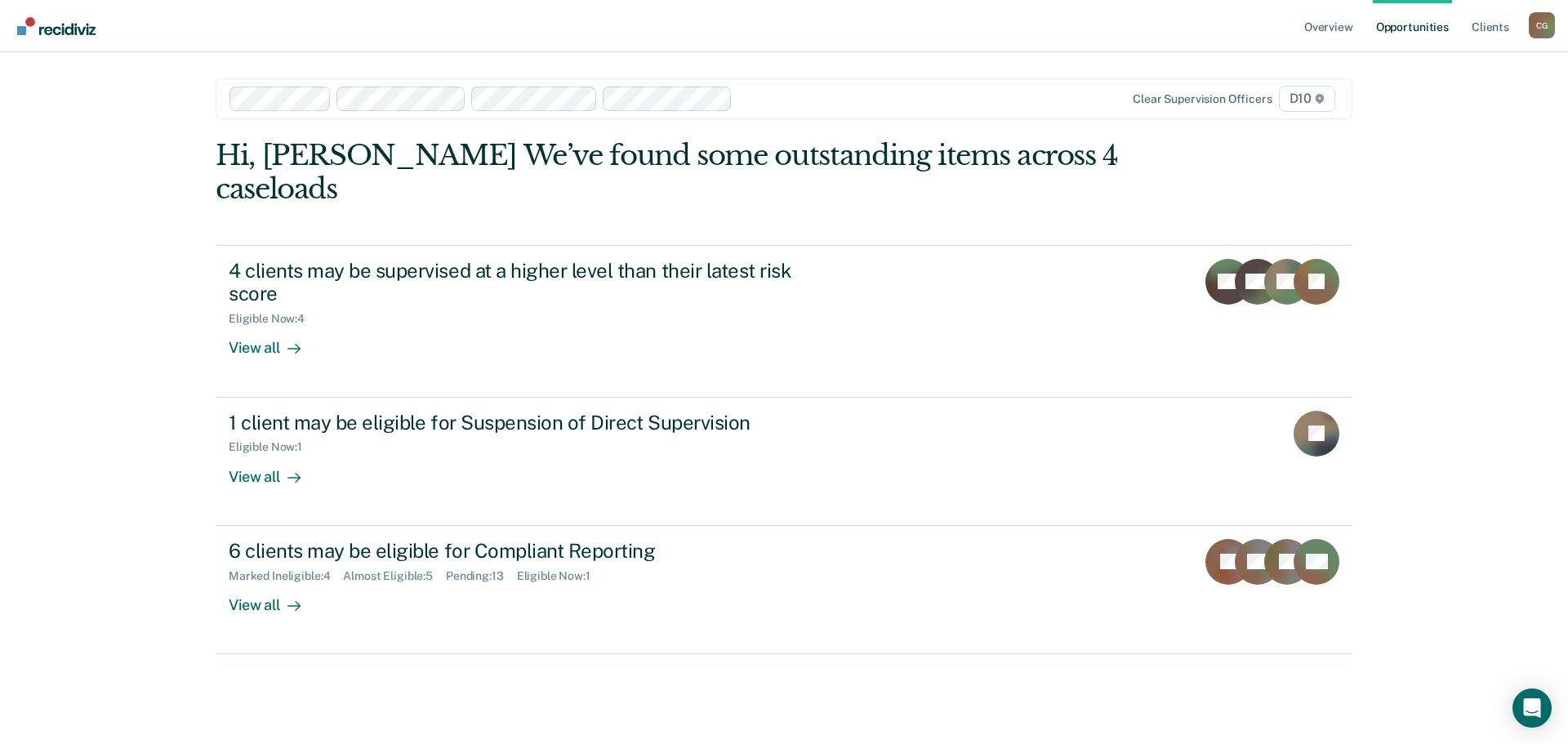
click at [768, 93] on div at bounding box center [871, 97] width 265 height 18
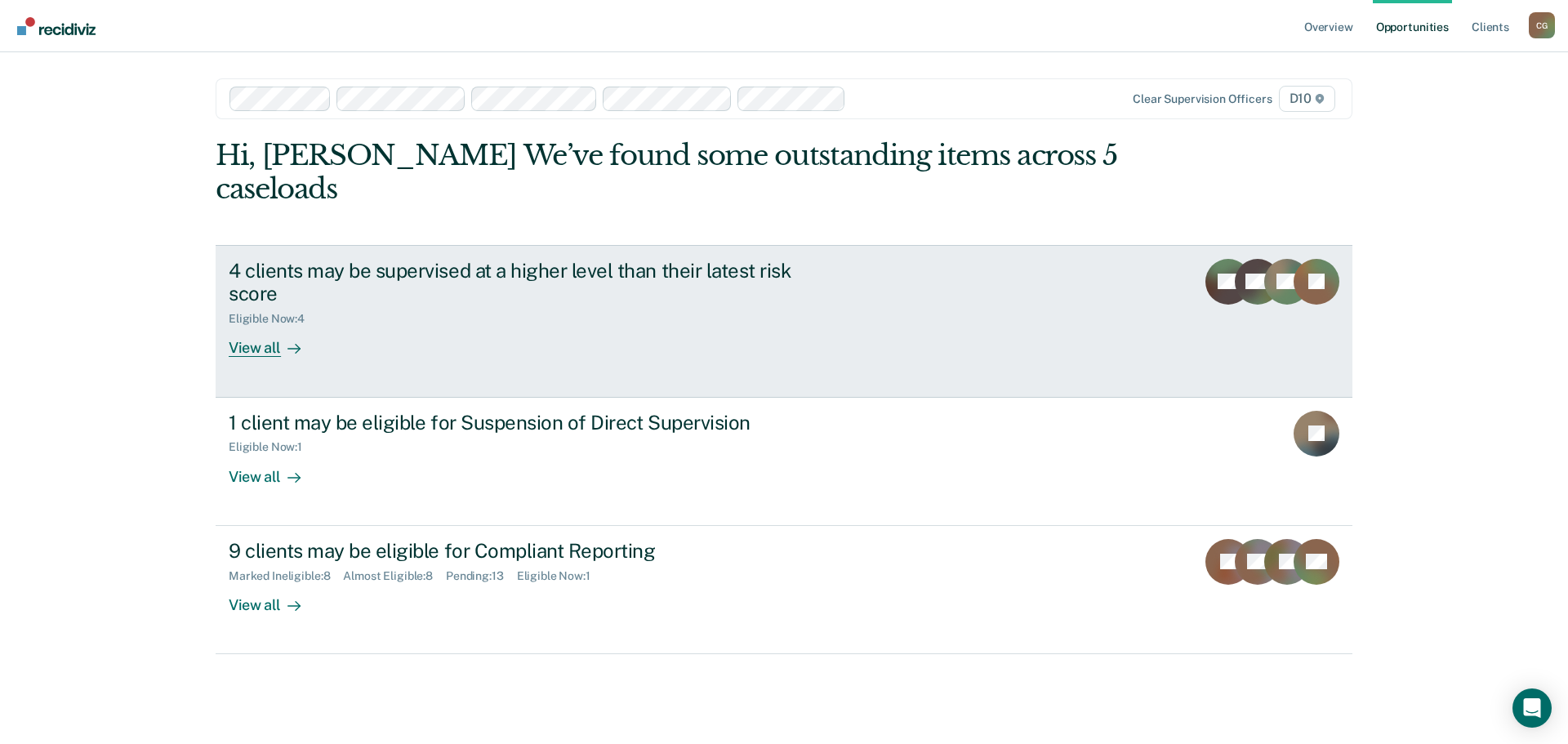
click at [258, 326] on div "View all" at bounding box center [274, 341] width 92 height 32
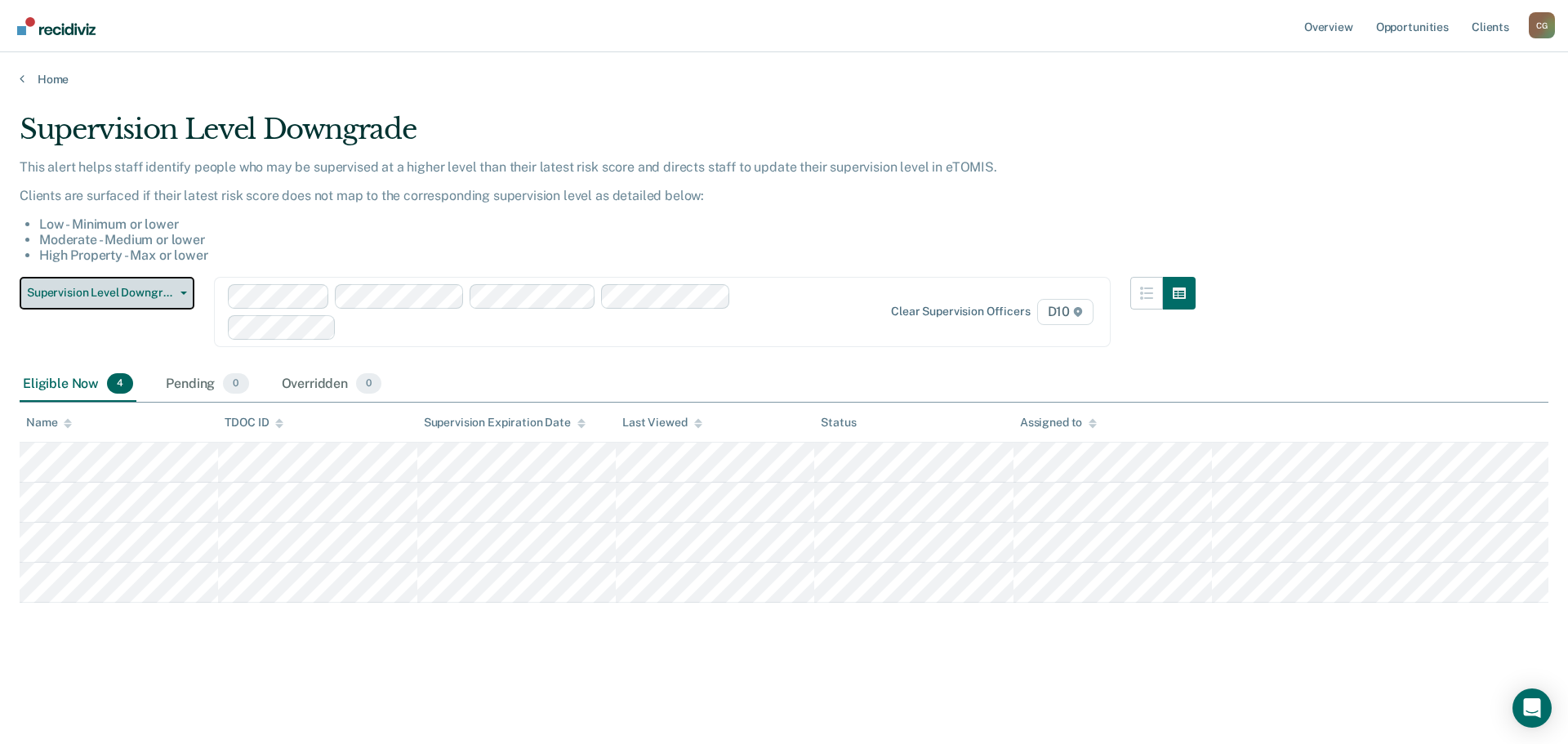
click at [185, 298] on button "Supervision Level Downgrade" at bounding box center [106, 293] width 174 height 33
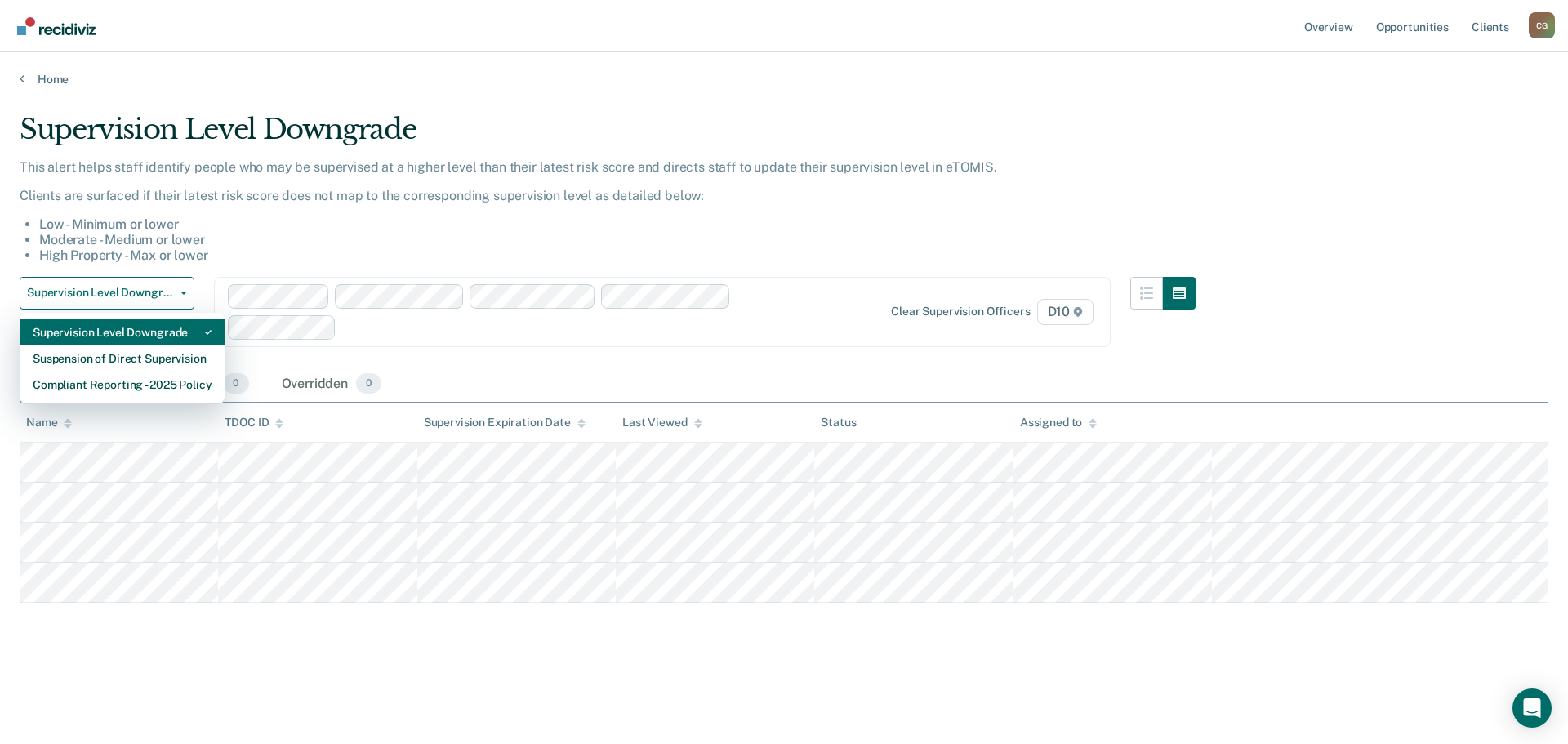
click at [187, 331] on div "Supervision Level Downgrade" at bounding box center [122, 332] width 179 height 26
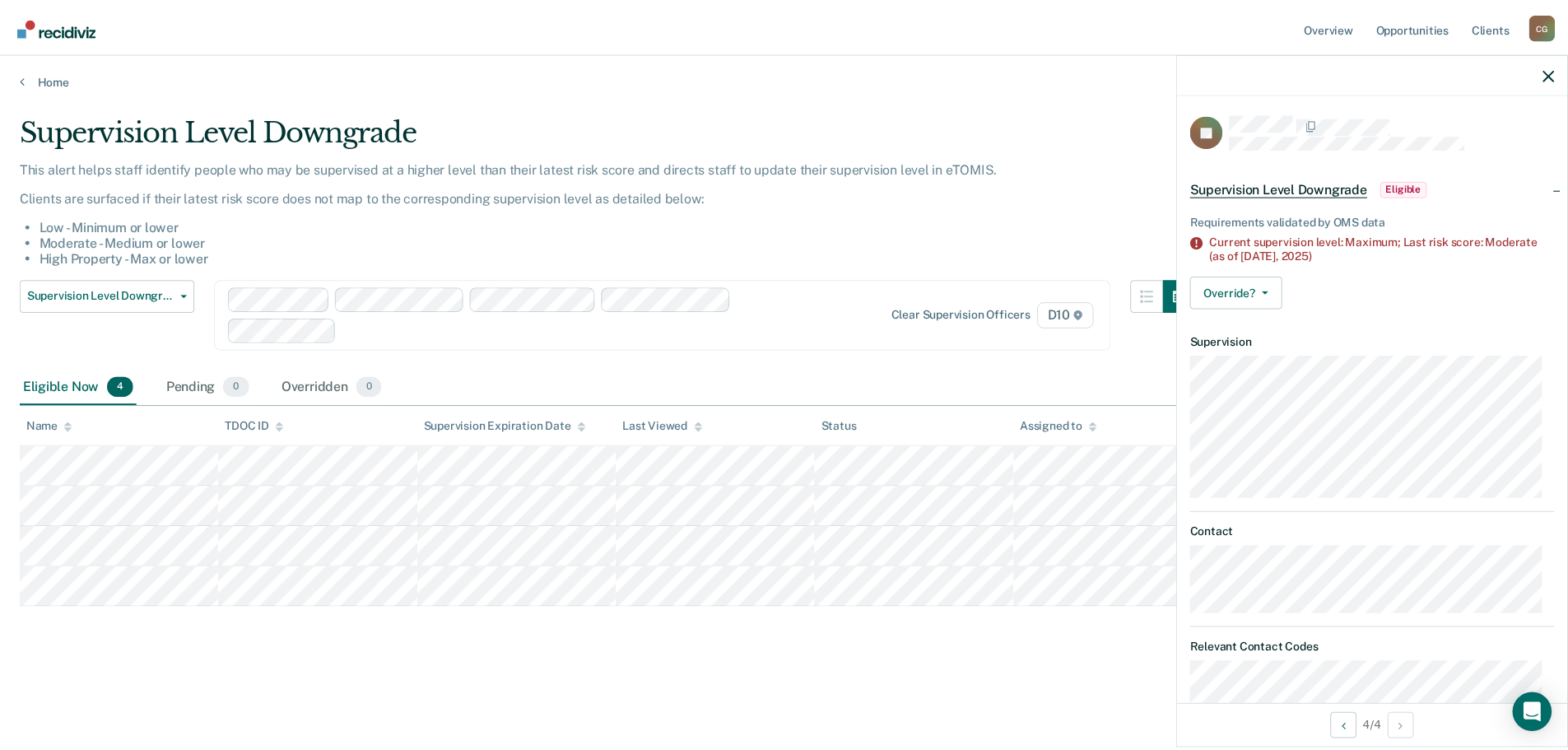
scroll to position [88, 0]
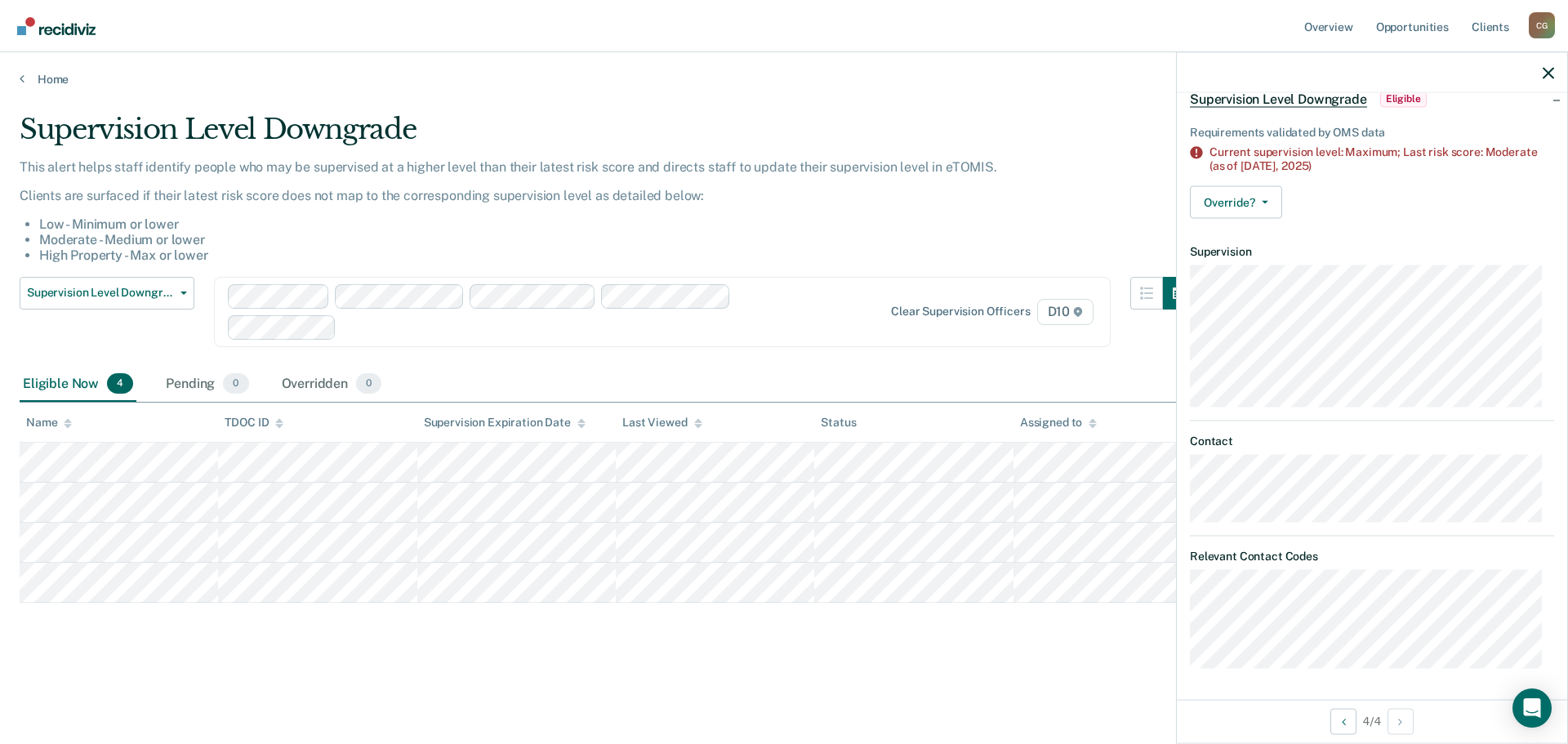
click at [1050, 657] on div "Supervision Level Downgrade This alert helps staff identify people who may be s…" at bounding box center [784, 393] width 1529 height 561
click at [1545, 76] on icon "button" at bounding box center [1549, 73] width 12 height 12
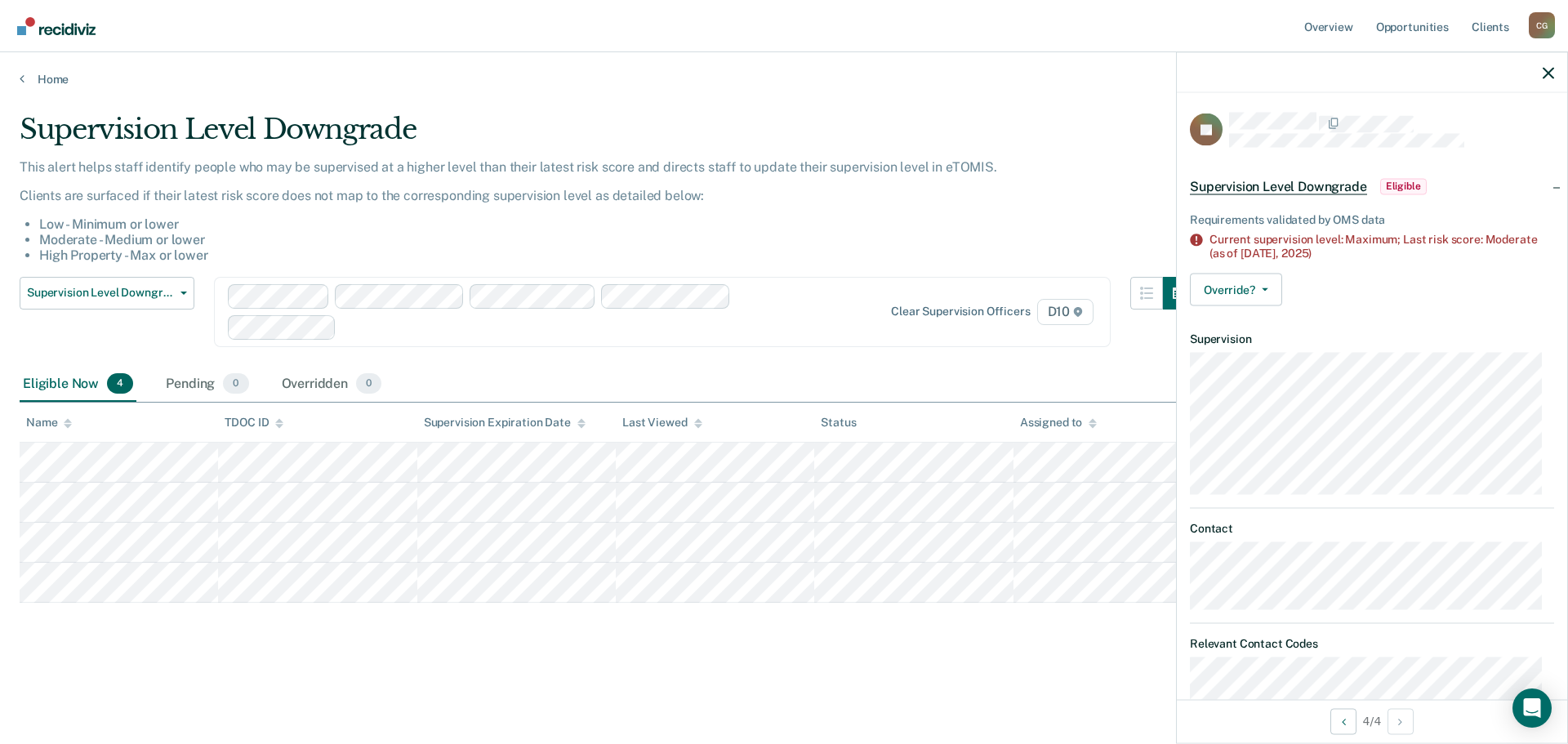
click at [388, 234] on li "Moderate - Medium or lower" at bounding box center [618, 240] width 1156 height 15
click at [1550, 72] on icon "button" at bounding box center [1549, 73] width 12 height 12
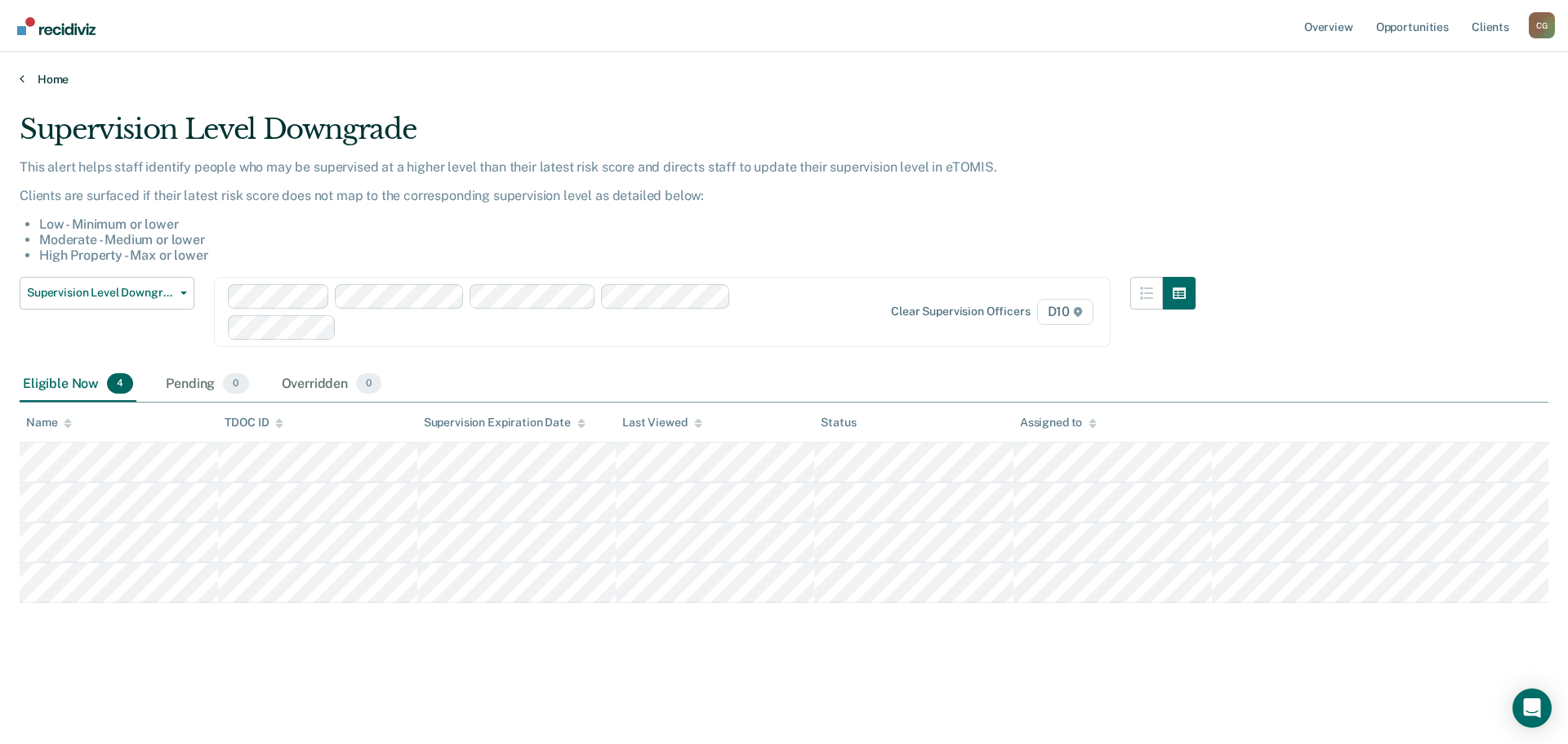
click at [47, 78] on link "Home" at bounding box center [784, 79] width 1529 height 14
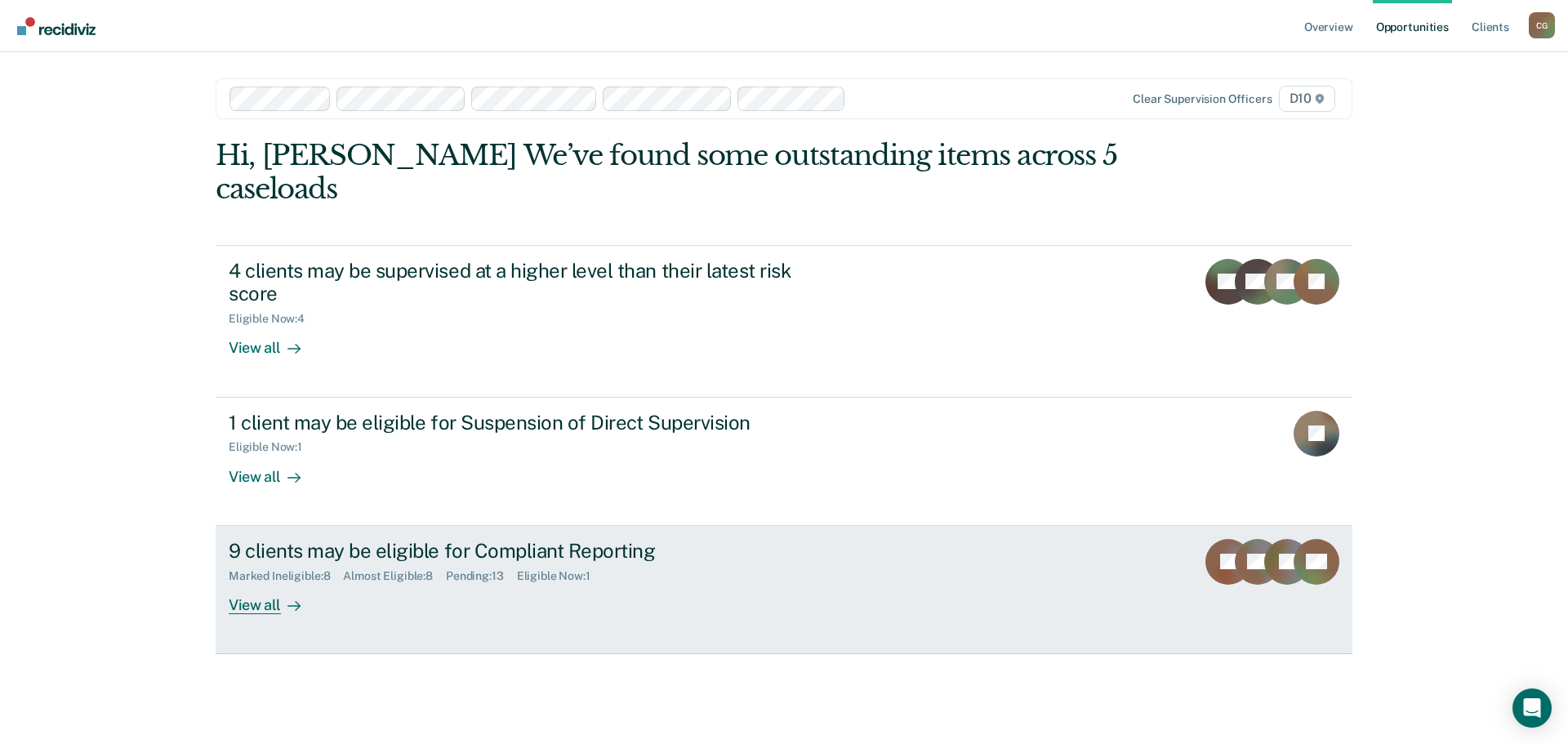
click at [304, 539] on div "9 clients may be eligible for Compliant Reporting" at bounding box center [515, 550] width 573 height 24
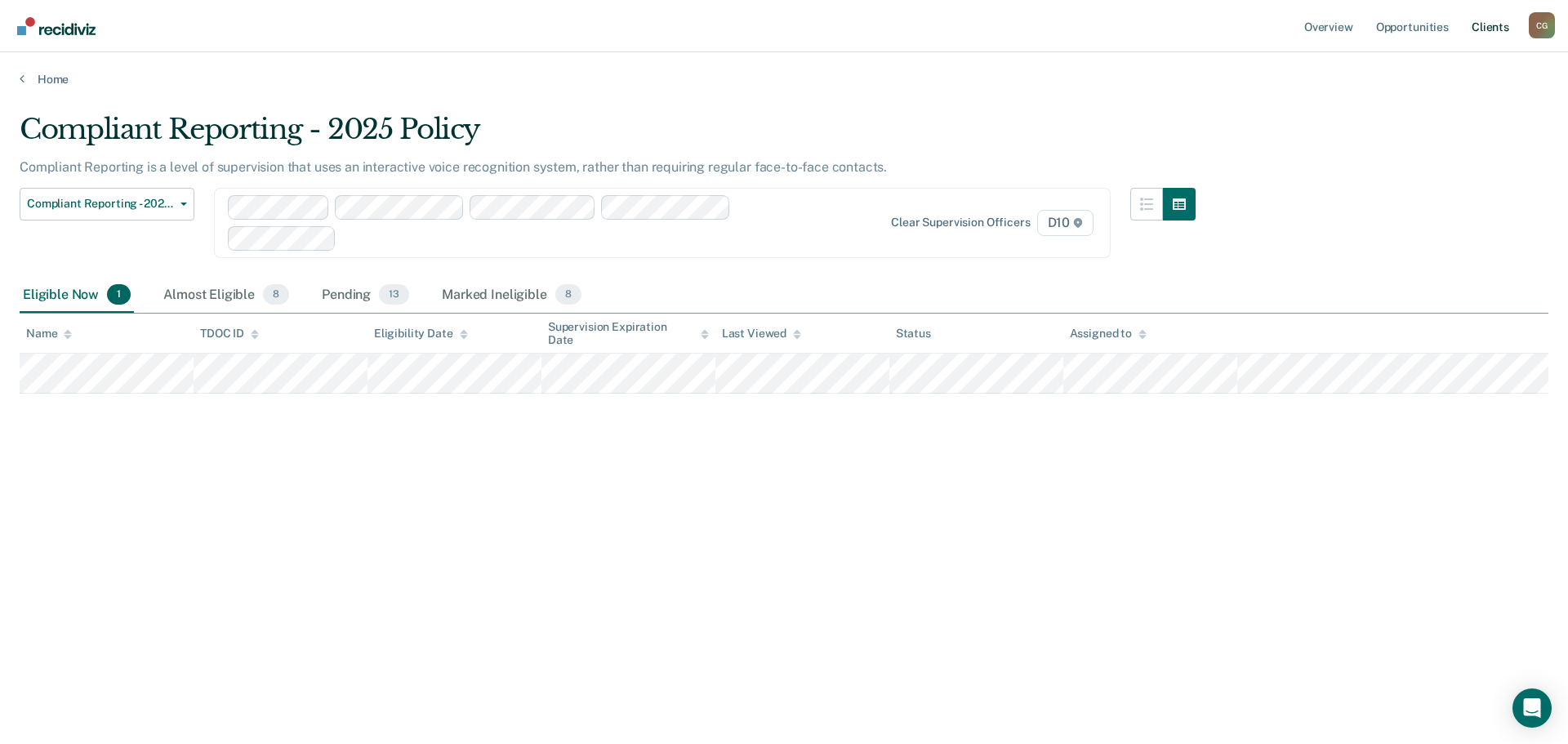
click at [1488, 21] on link "Client s" at bounding box center [1491, 26] width 44 height 52
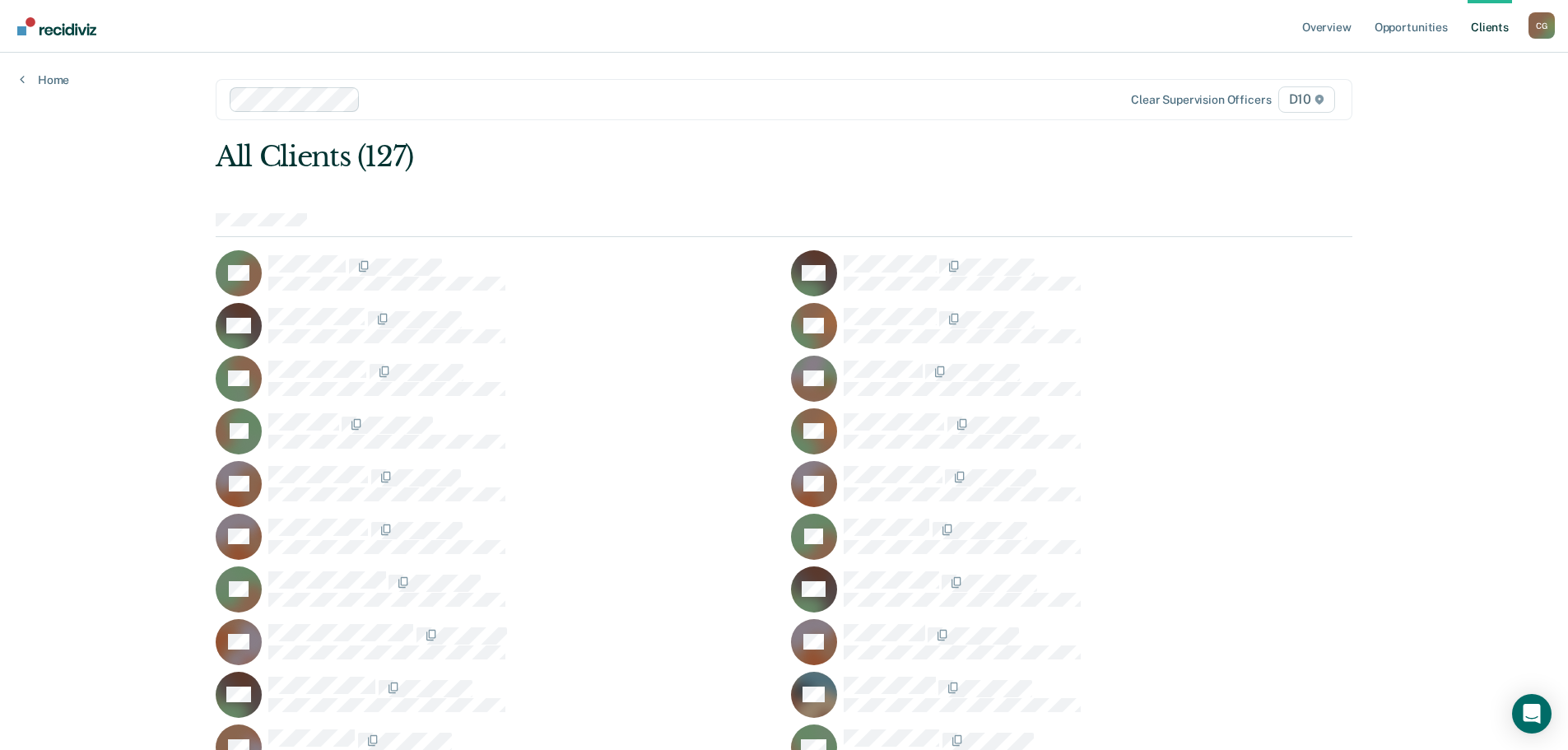
click at [552, 410] on div "LB" at bounding box center [496, 430] width 561 height 46
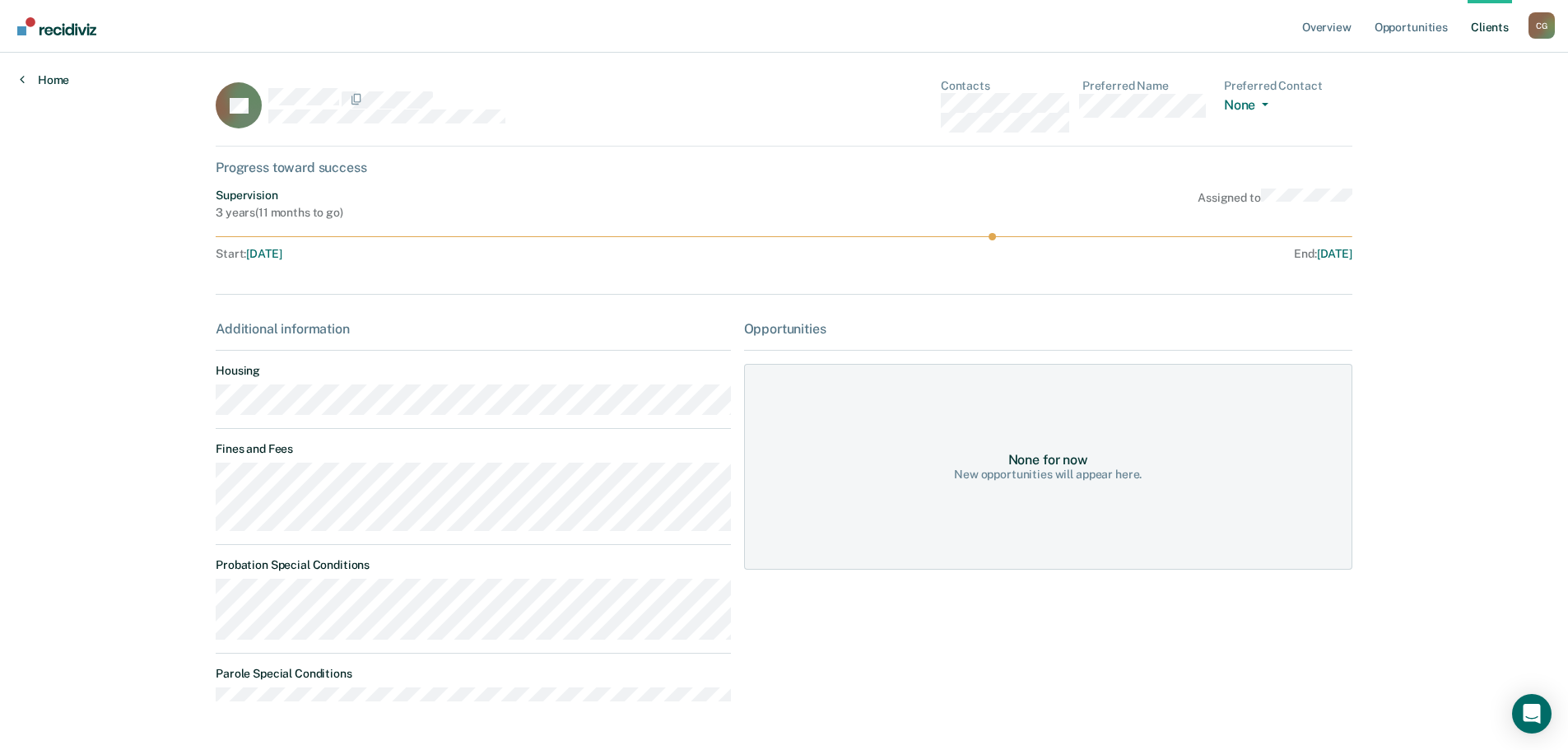
click at [42, 84] on link "Home" at bounding box center [44, 80] width 50 height 15
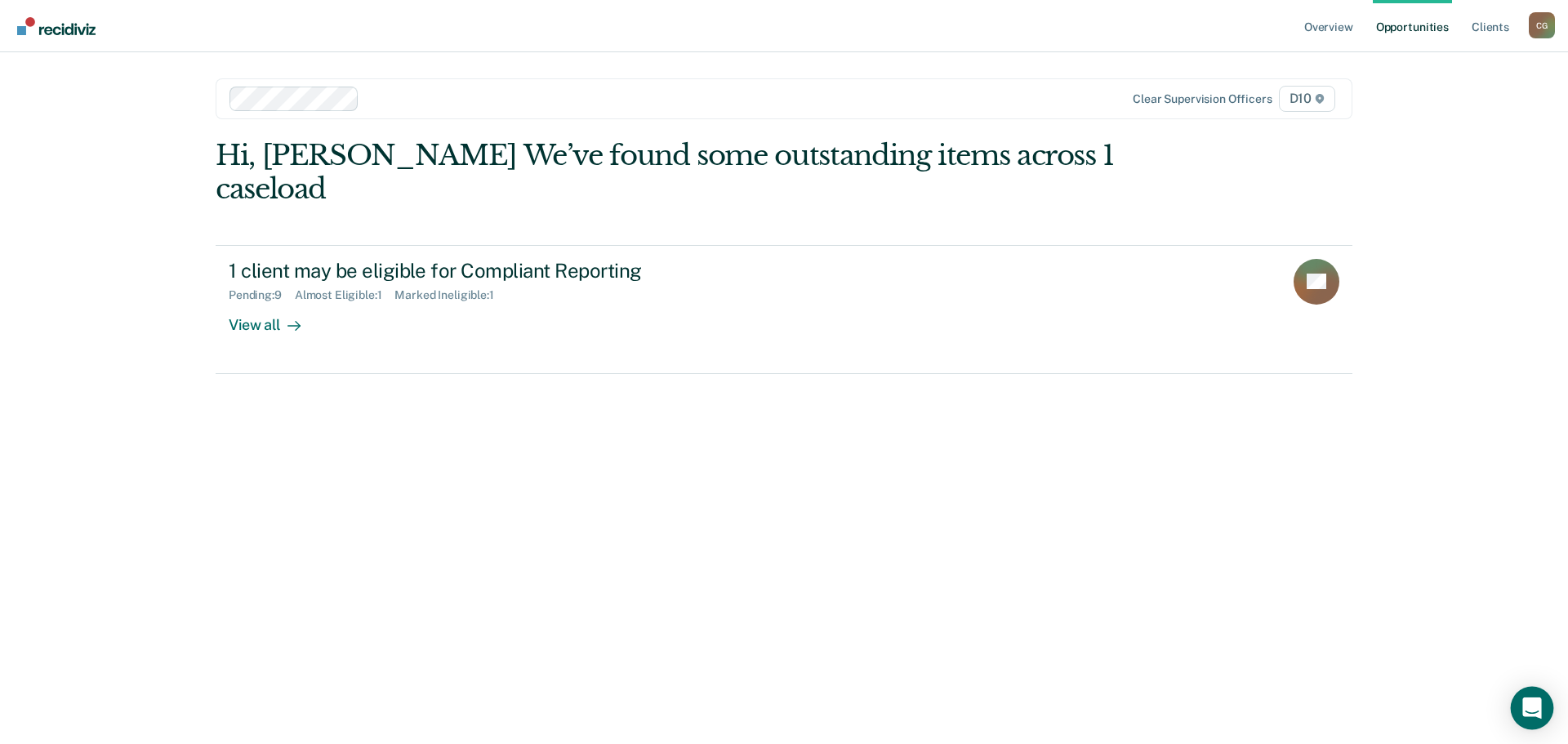
click at [1538, 713] on icon "Open Intercom Messenger" at bounding box center [1531, 708] width 18 height 21
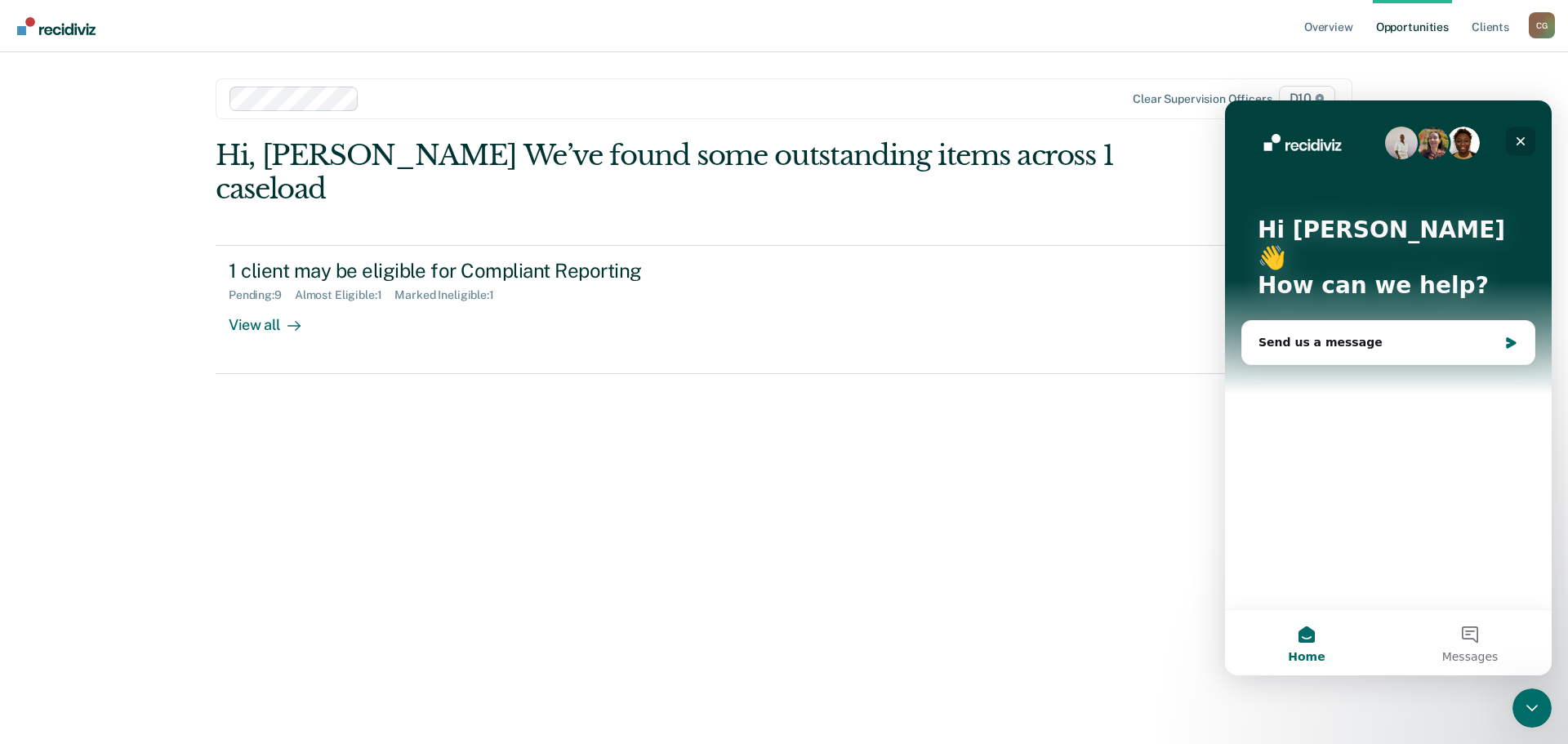
click at [1520, 140] on icon "Close" at bounding box center [1521, 141] width 9 height 9
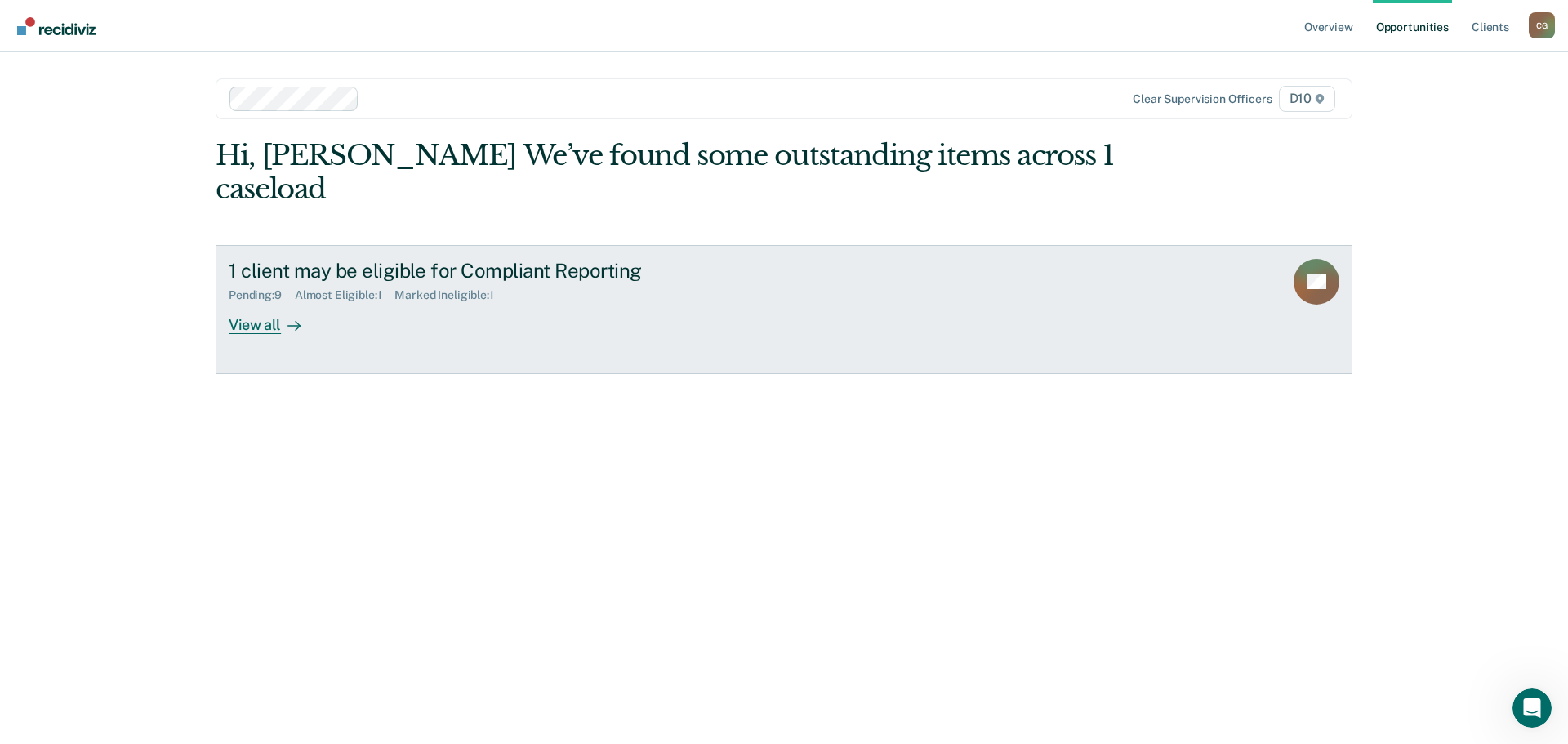
click at [268, 303] on div "View all" at bounding box center [274, 318] width 92 height 32
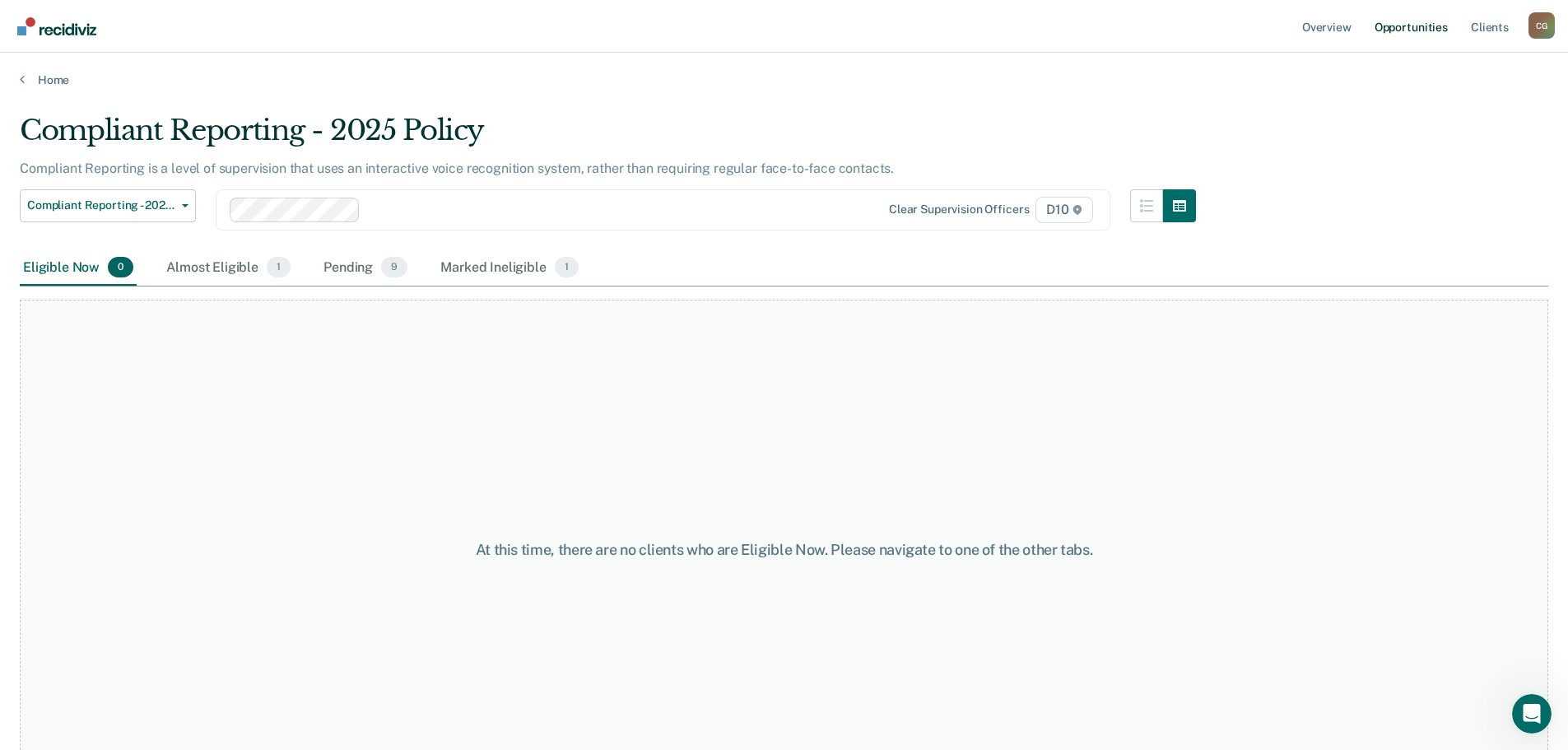
click at [1407, 28] on link "Opportunities" at bounding box center [1411, 26] width 80 height 52
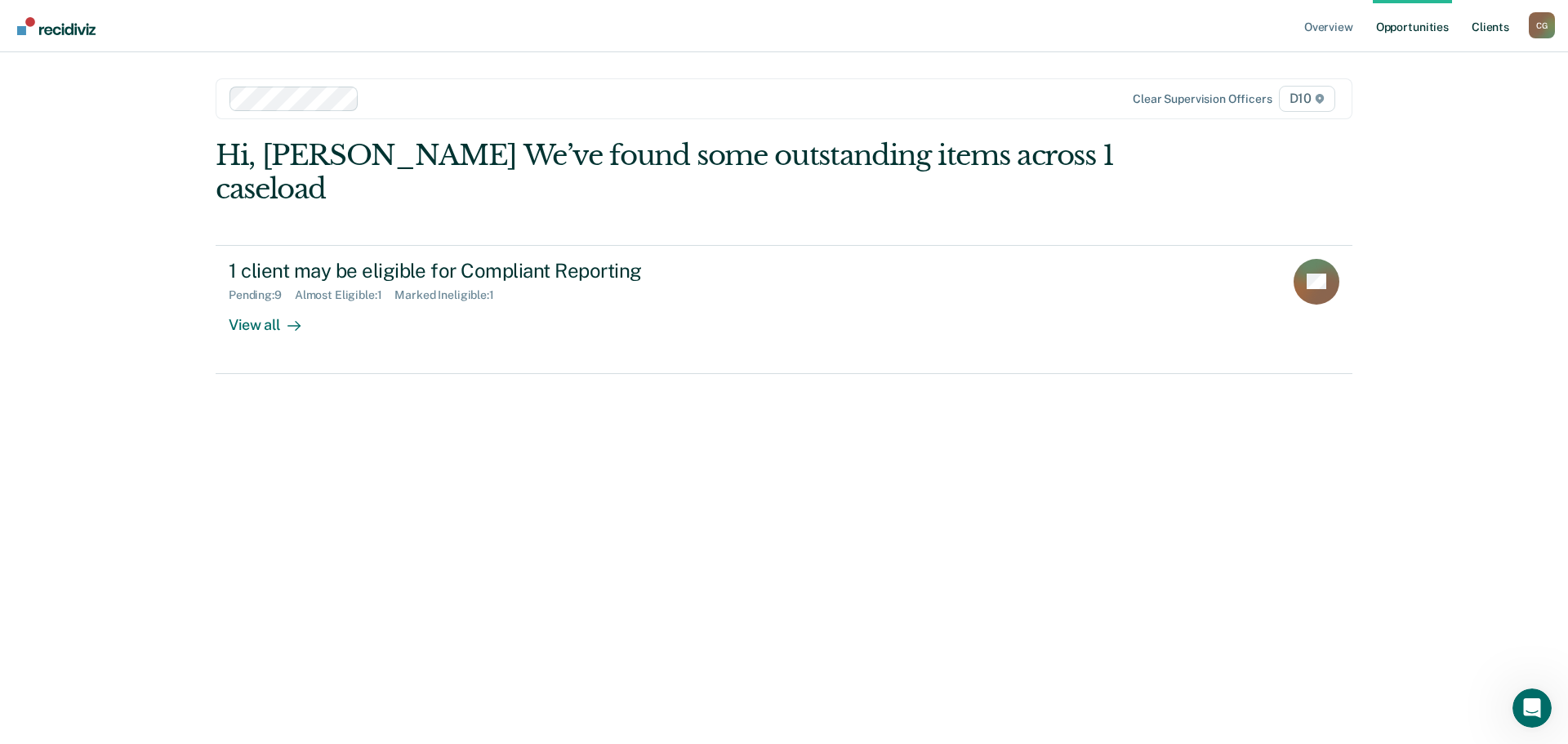
click at [1499, 30] on link "Client s" at bounding box center [1491, 26] width 44 height 52
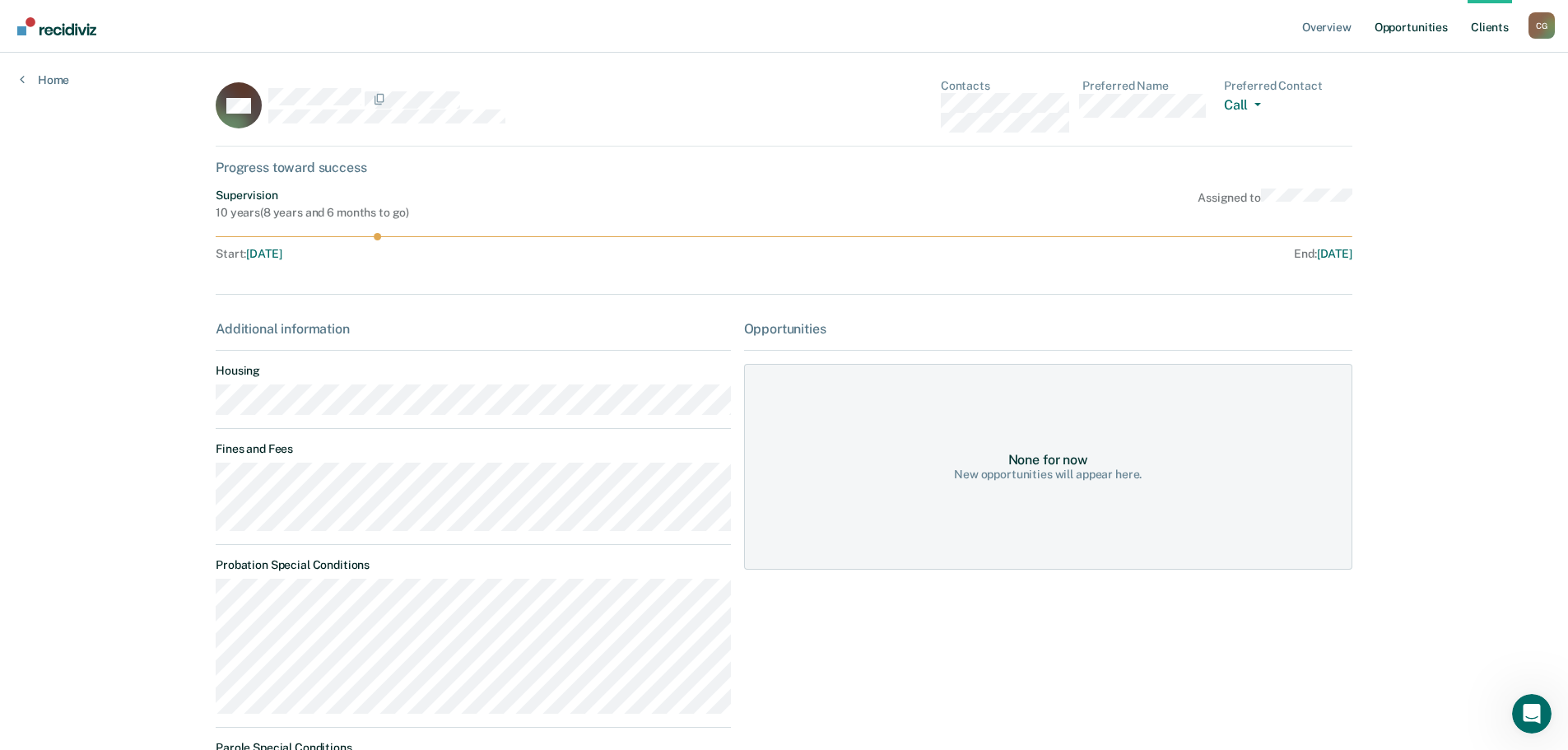
click at [1411, 28] on link "Opportunities" at bounding box center [1411, 26] width 80 height 52
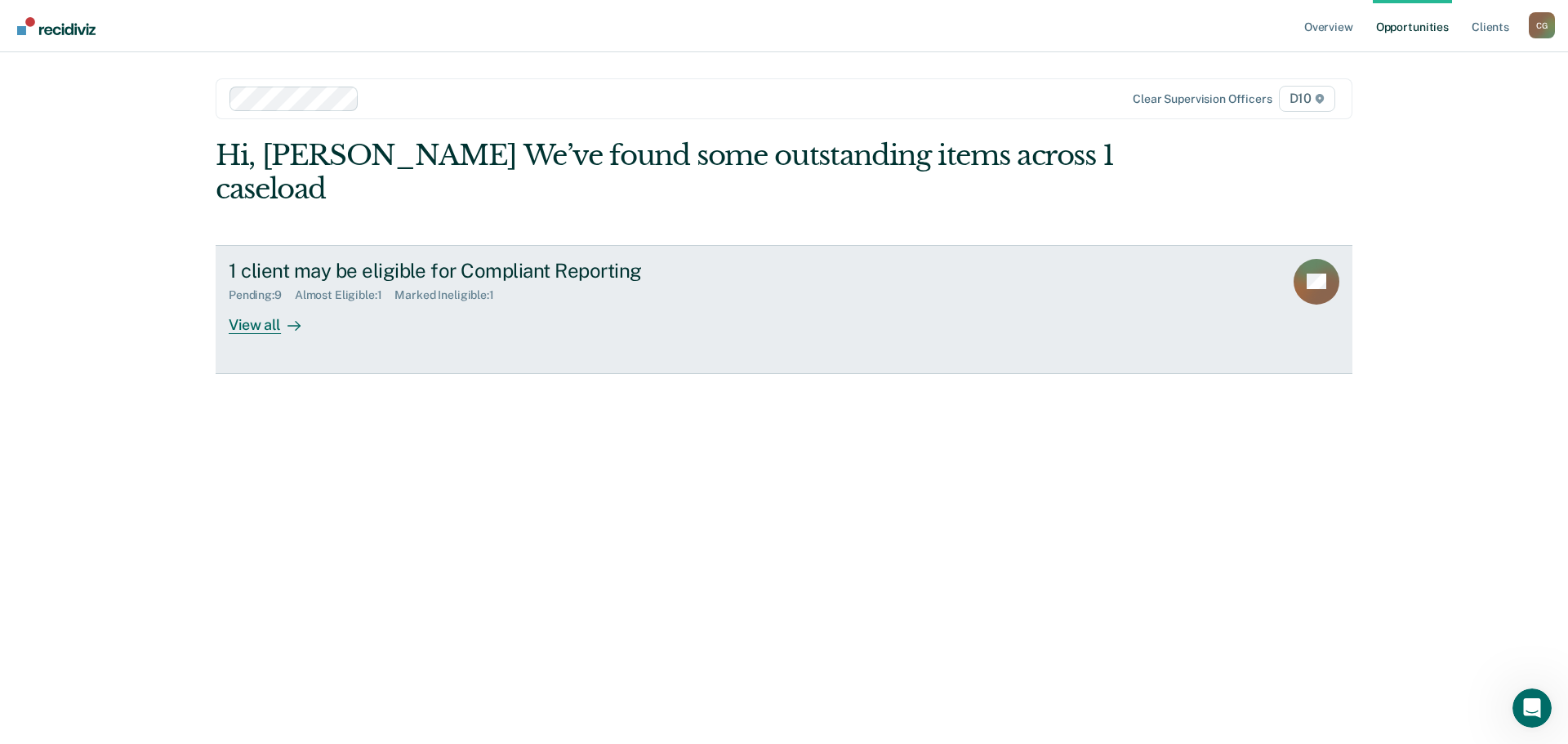
click at [269, 303] on div "View all" at bounding box center [274, 318] width 92 height 32
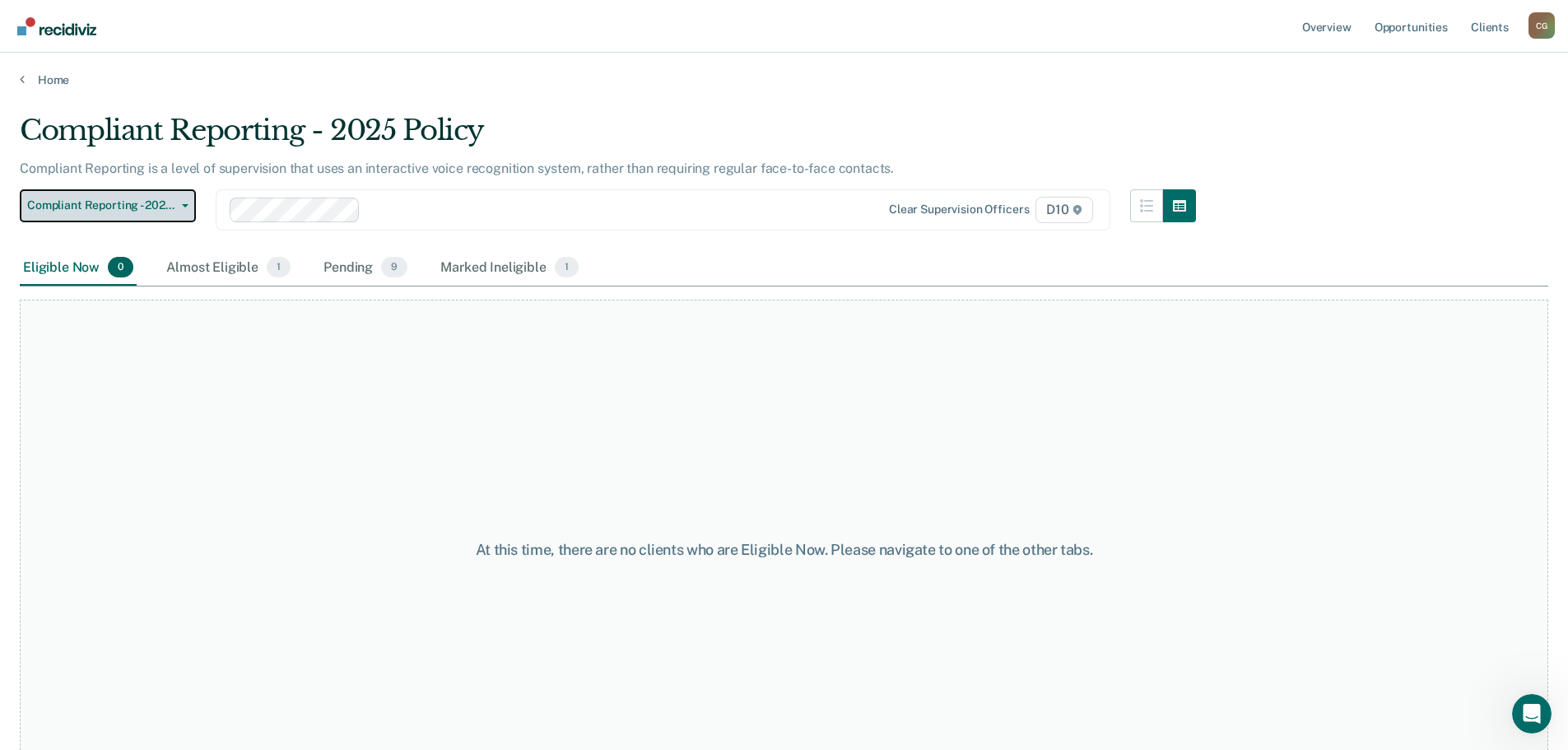
click at [183, 206] on icon "button" at bounding box center [184, 205] width 7 height 3
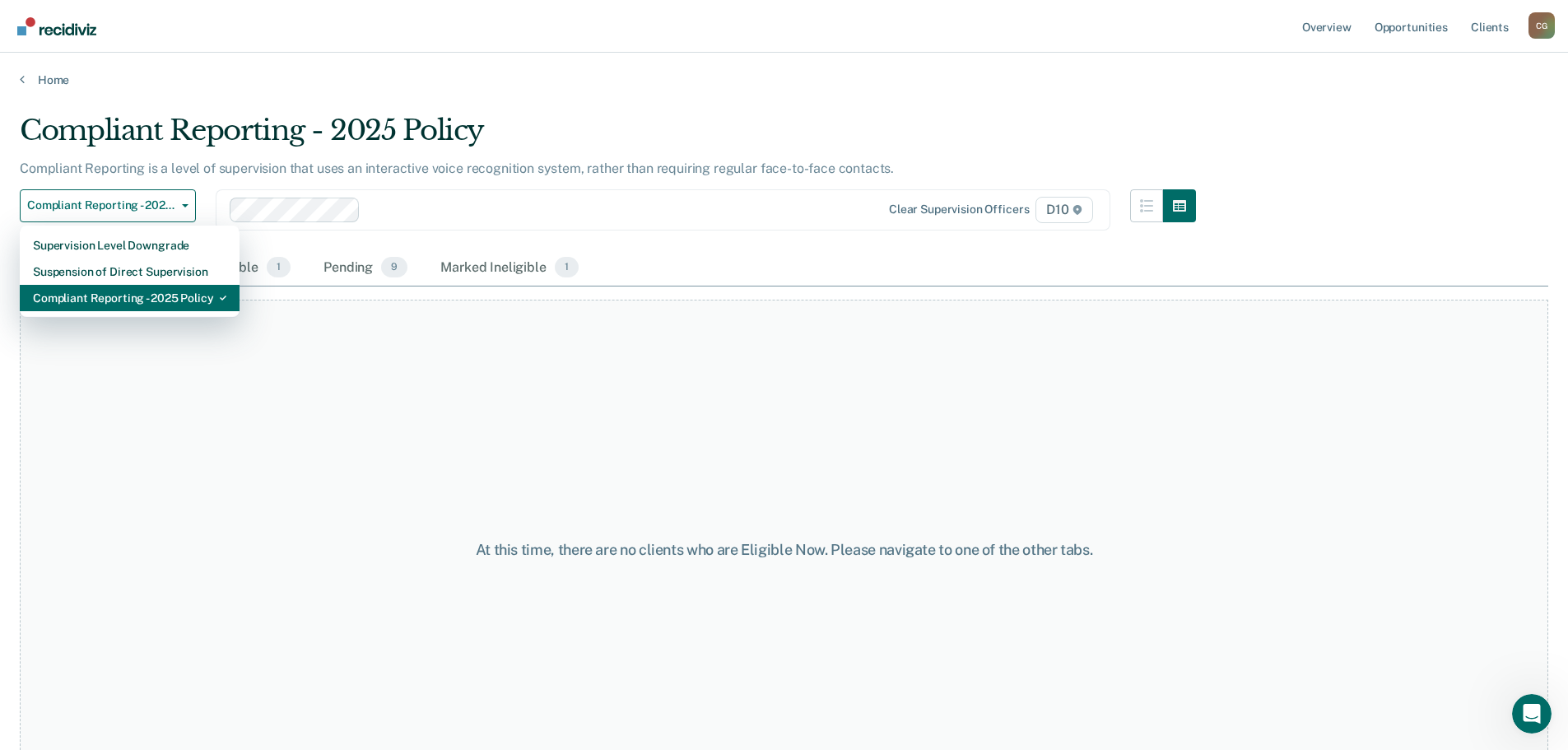
click at [151, 296] on div "Compliant Reporting - 2025 Policy" at bounding box center [129, 297] width 193 height 26
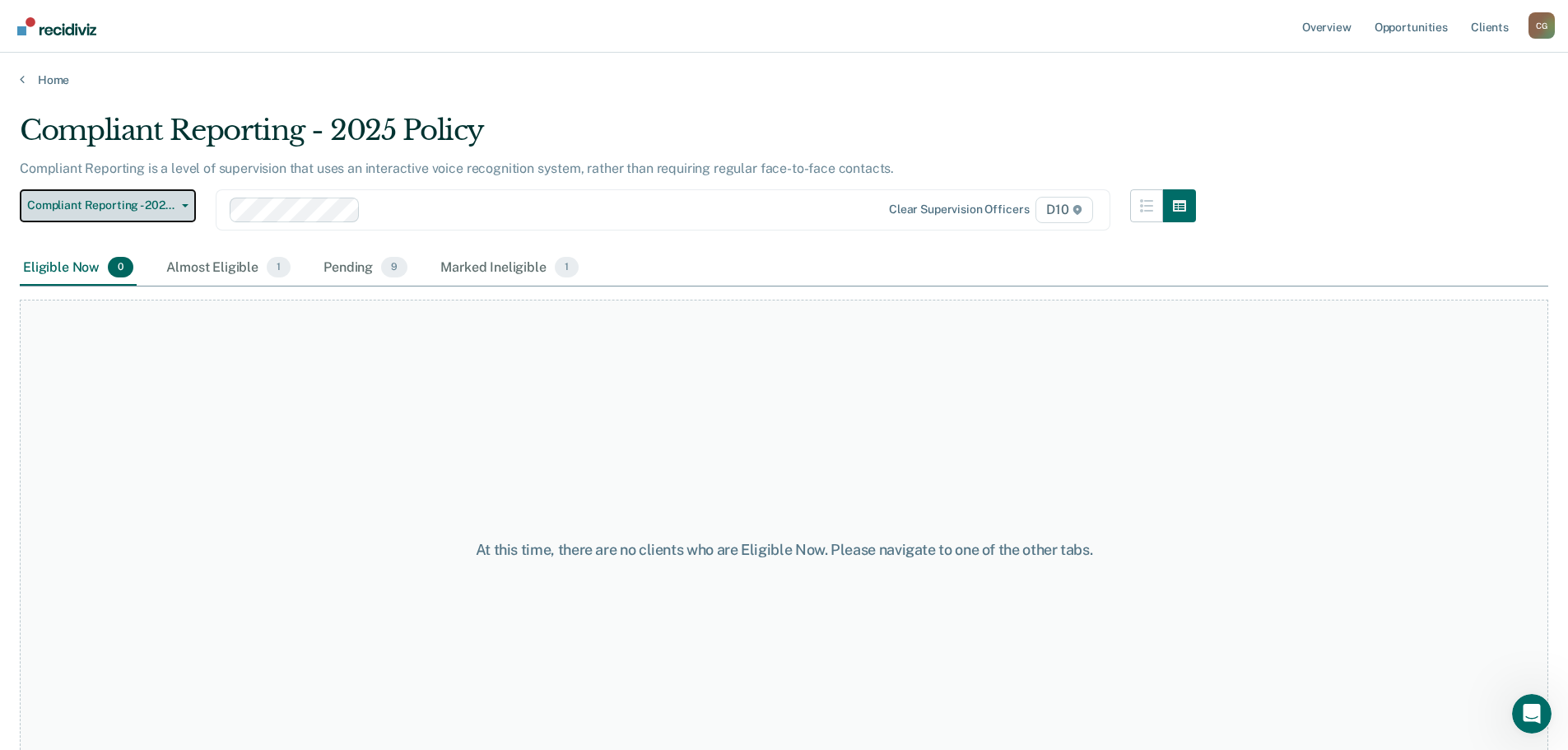
click at [189, 205] on button "Compliant Reporting - 2025 Policy" at bounding box center [107, 206] width 176 height 33
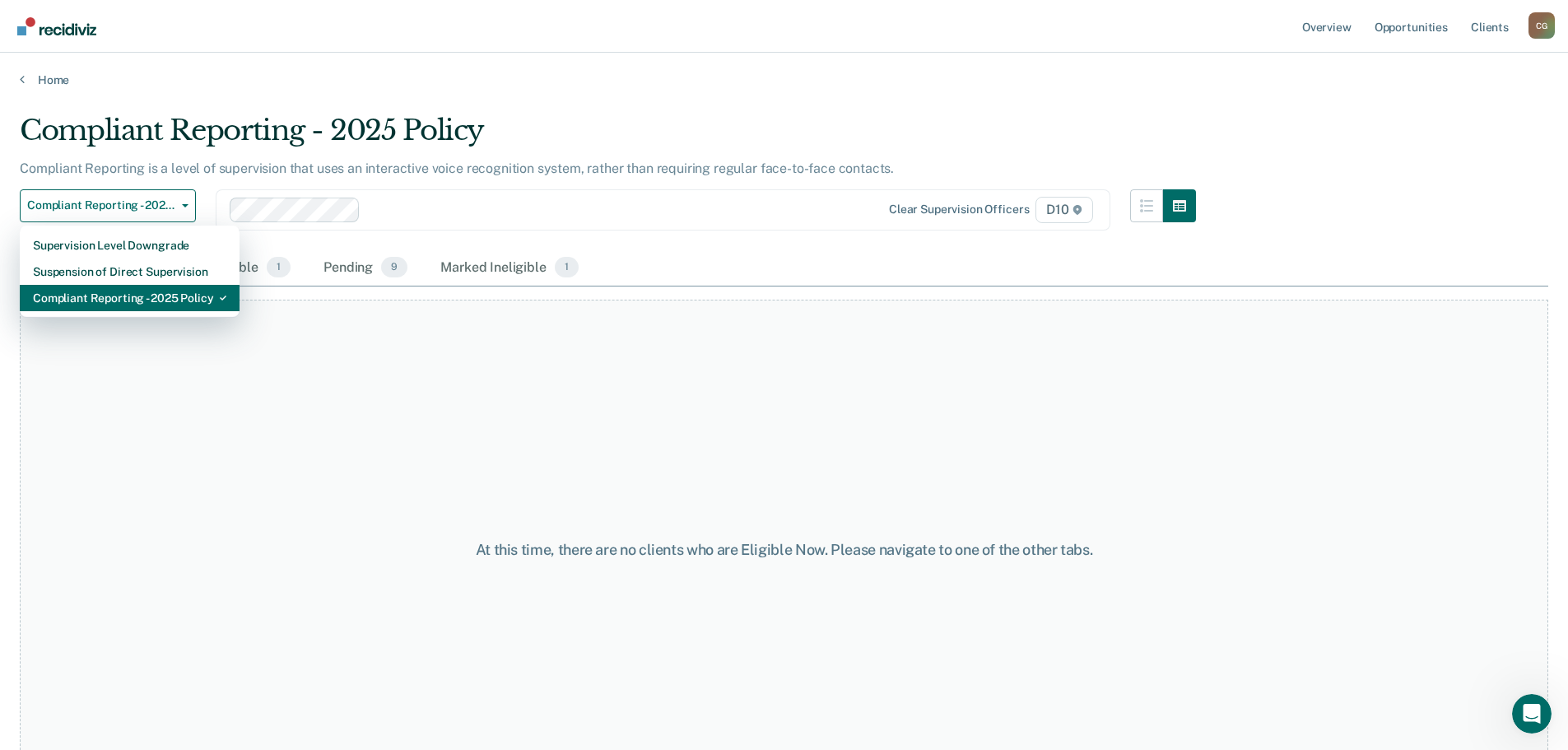
click at [151, 299] on div "Compliant Reporting - 2025 Policy" at bounding box center [129, 297] width 193 height 26
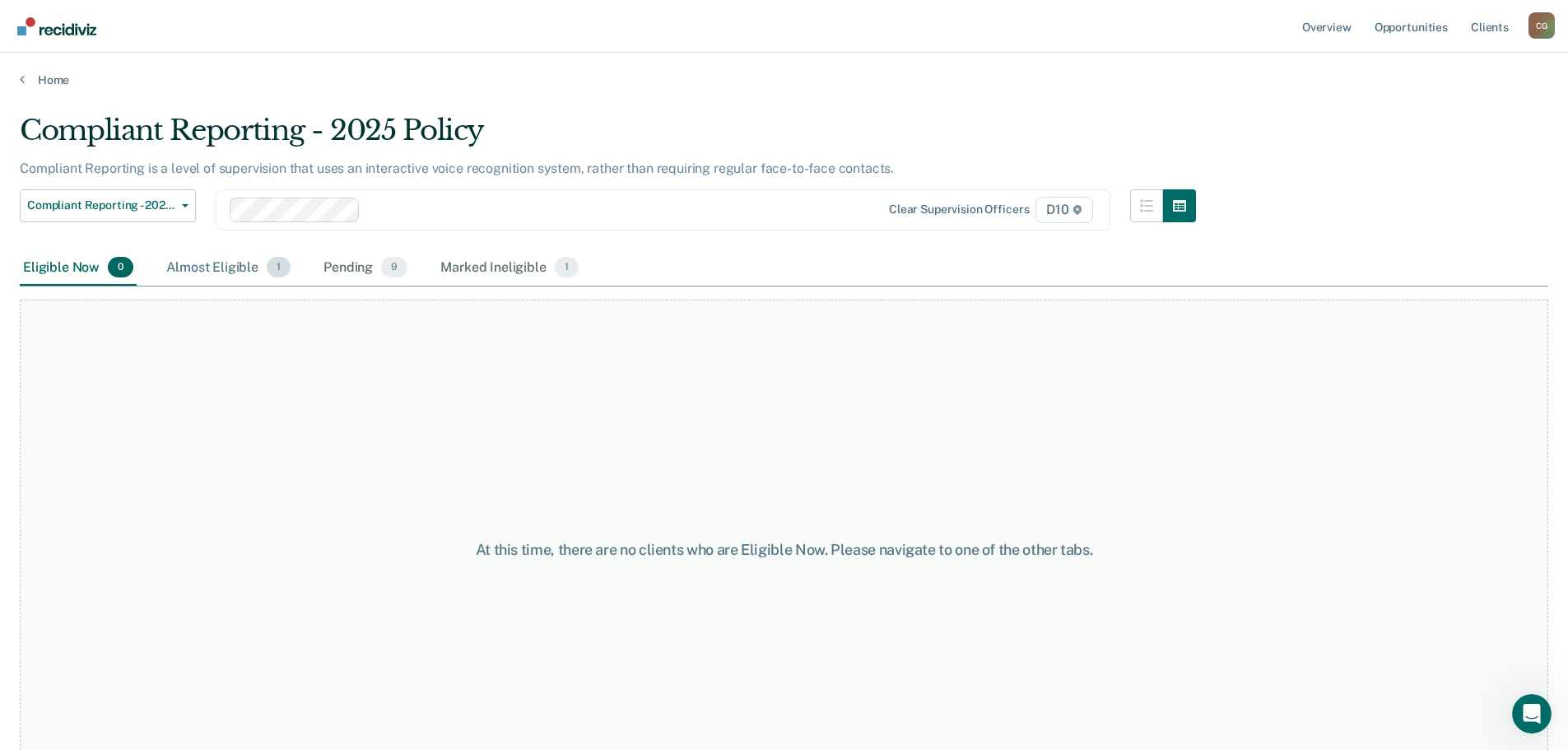
click at [260, 274] on div "Almost Eligible 1" at bounding box center [228, 268] width 131 height 36
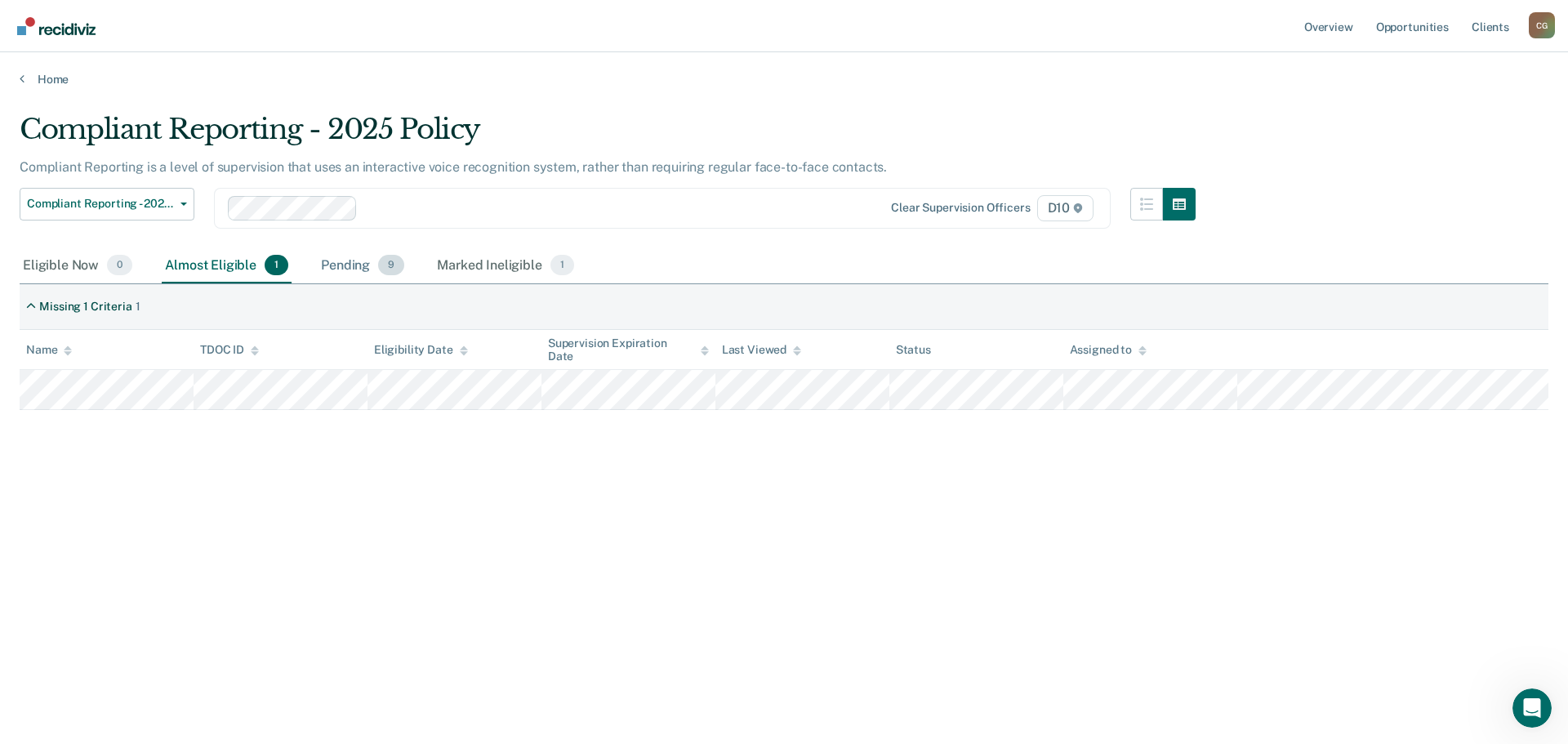
click at [342, 266] on div "Pending 9" at bounding box center [362, 266] width 90 height 36
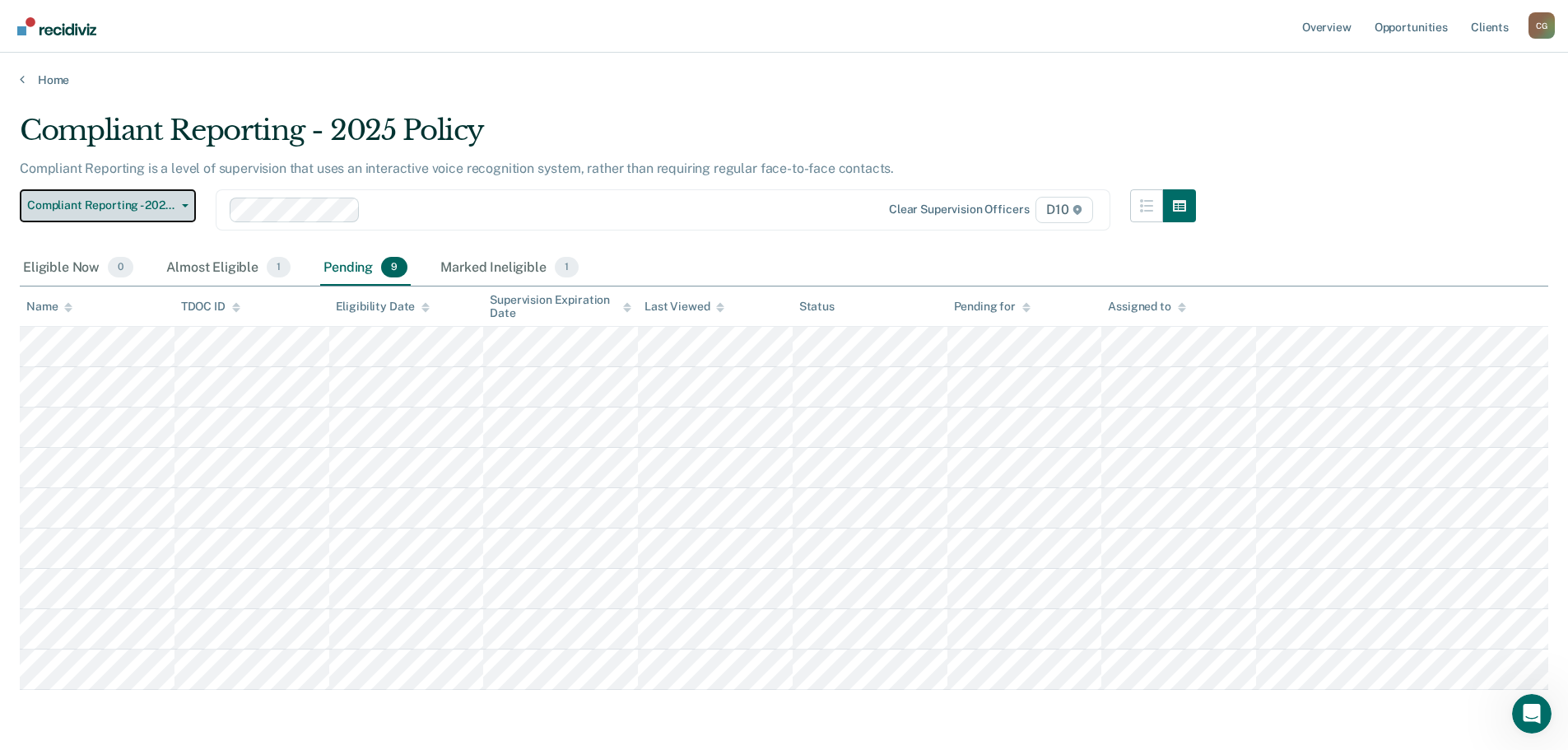
click at [183, 202] on button "Compliant Reporting - 2025 Policy" at bounding box center [107, 206] width 176 height 33
